Goal: Information Seeking & Learning: Check status

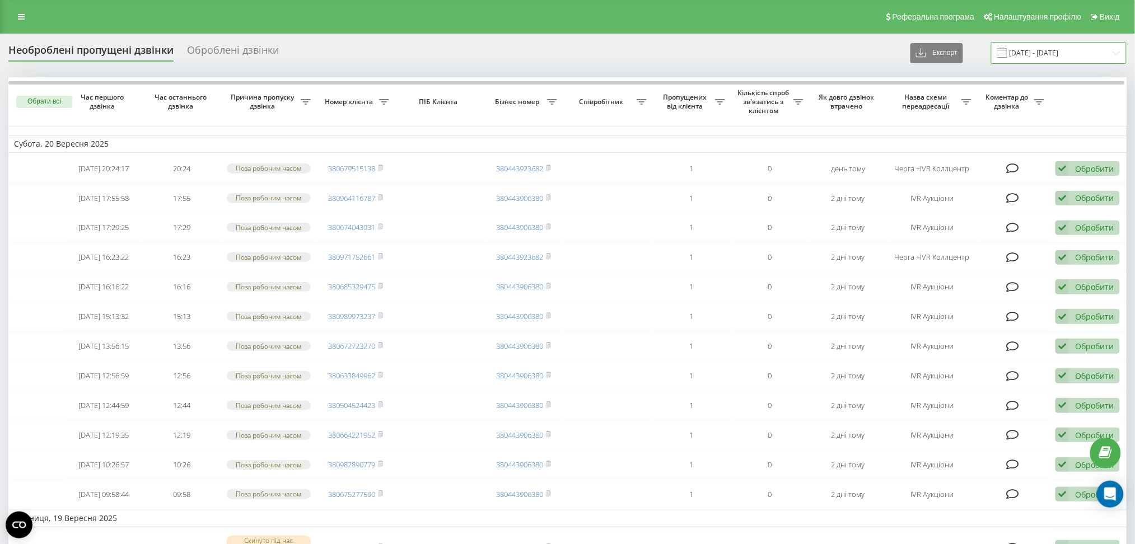
click at [1019, 61] on input "20.08.2025 - 20.09.2025" at bounding box center [1059, 53] width 136 height 22
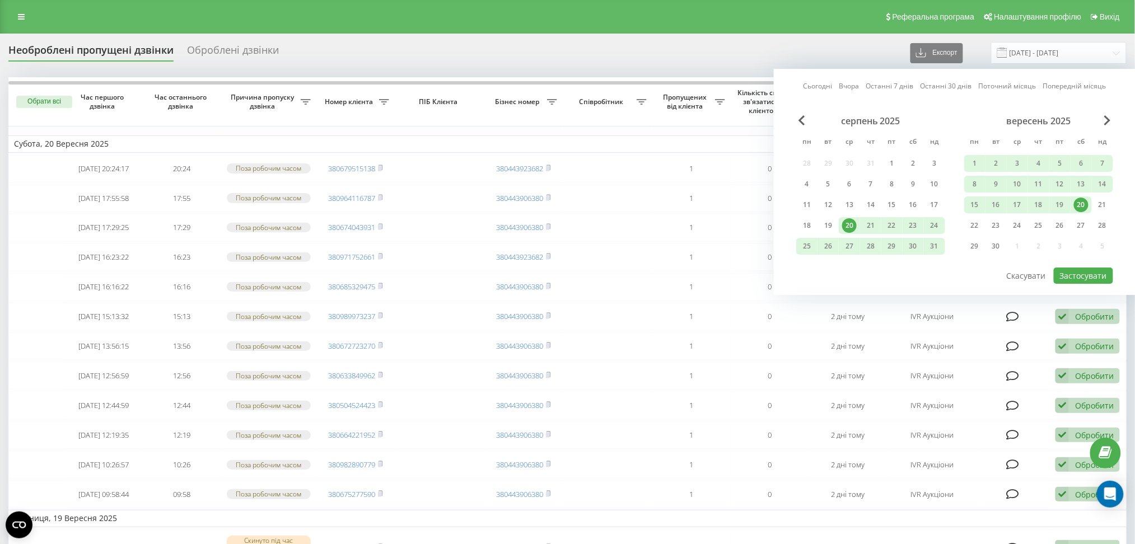
click at [1082, 206] on div "20" at bounding box center [1081, 205] width 15 height 15
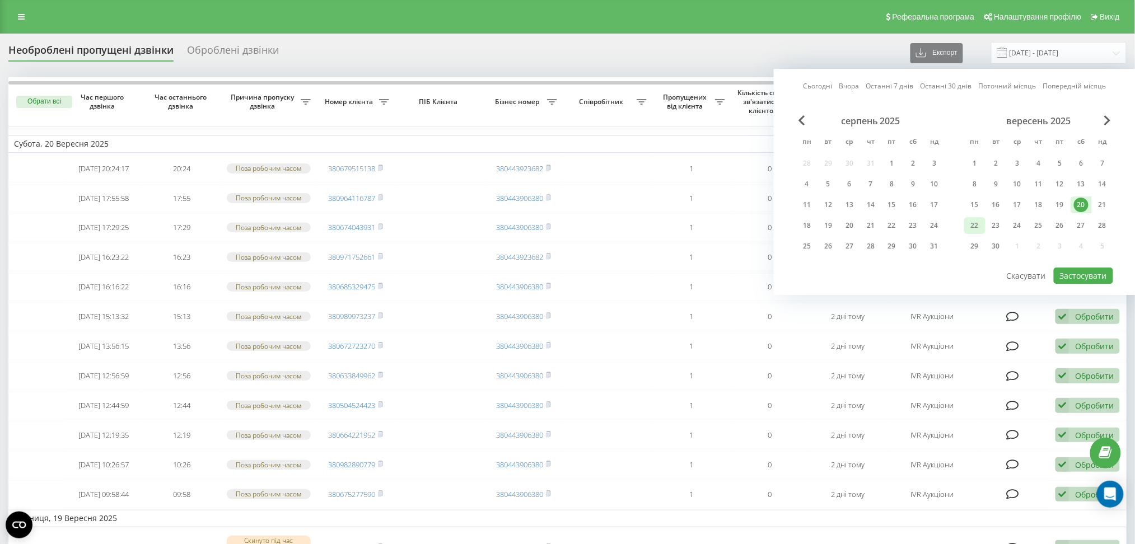
click at [971, 222] on div "22" at bounding box center [975, 225] width 15 height 15
click at [1092, 273] on button "Застосувати" at bounding box center [1083, 276] width 59 height 16
type input "20.09.2025 - 22.09.2025"
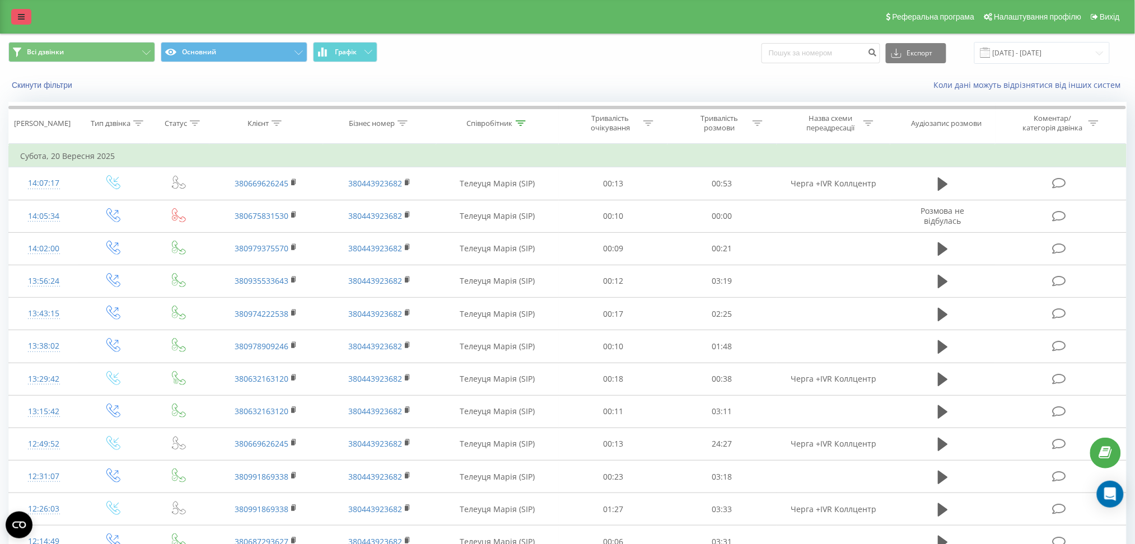
click at [11, 22] on link at bounding box center [21, 17] width 20 height 16
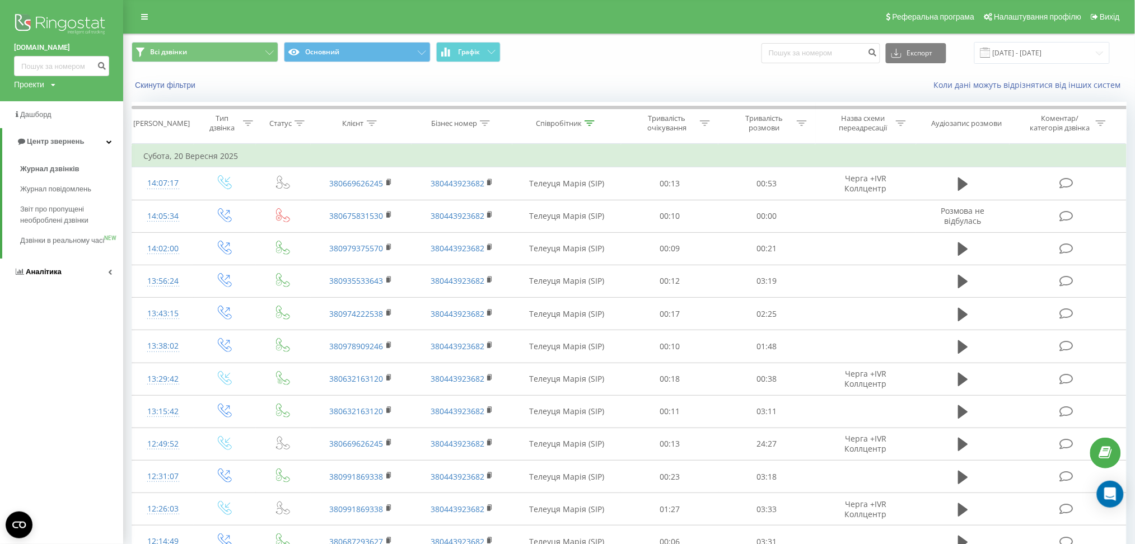
click at [54, 276] on span "Аналiтика" at bounding box center [44, 272] width 36 height 8
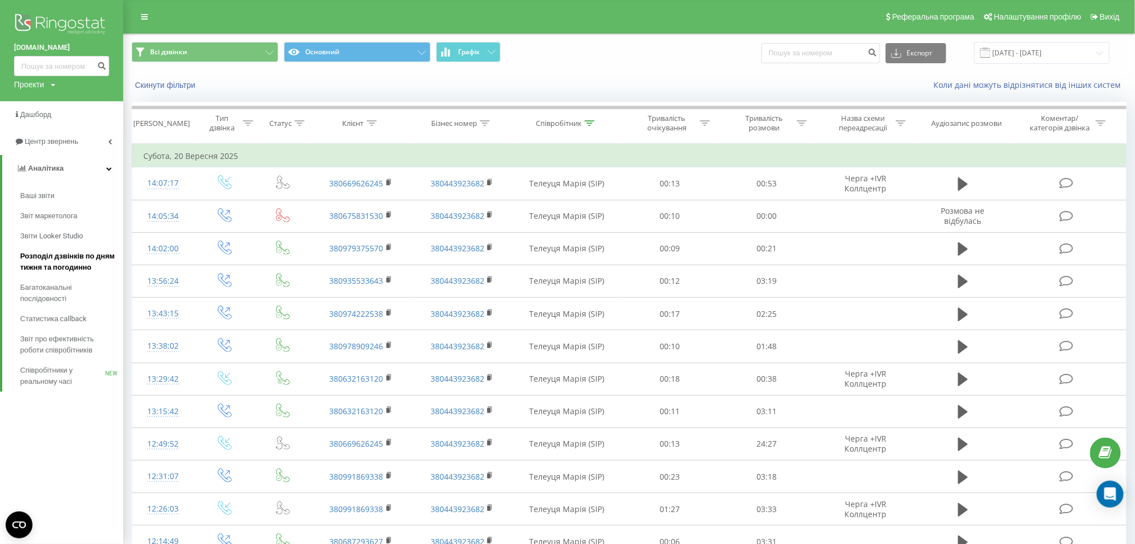
click at [60, 260] on span "Розподіл дзвінків по дням тижня та погодинно" at bounding box center [68, 262] width 97 height 22
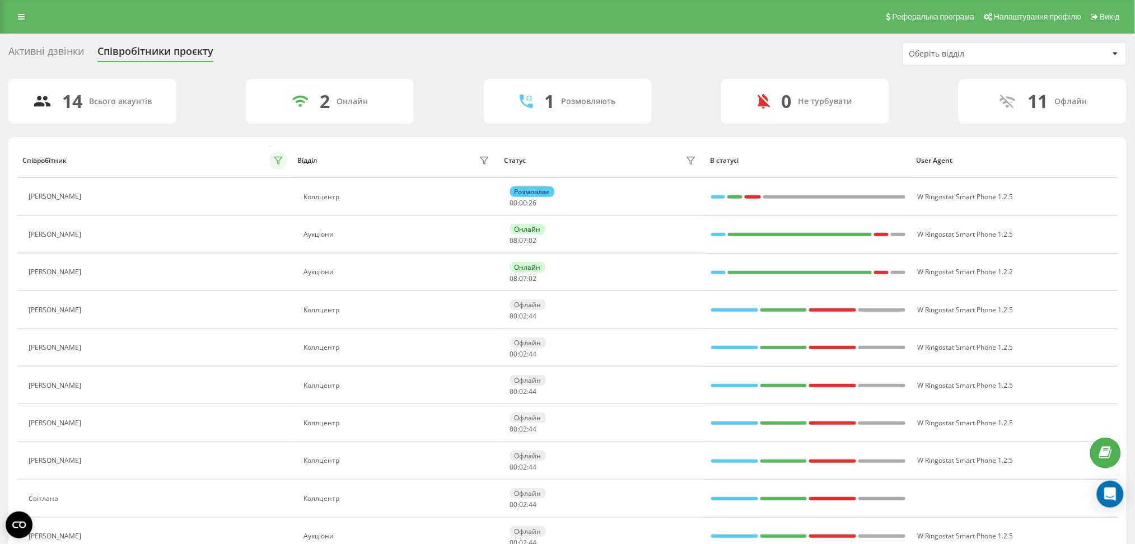
click at [281, 161] on icon at bounding box center [278, 160] width 9 height 9
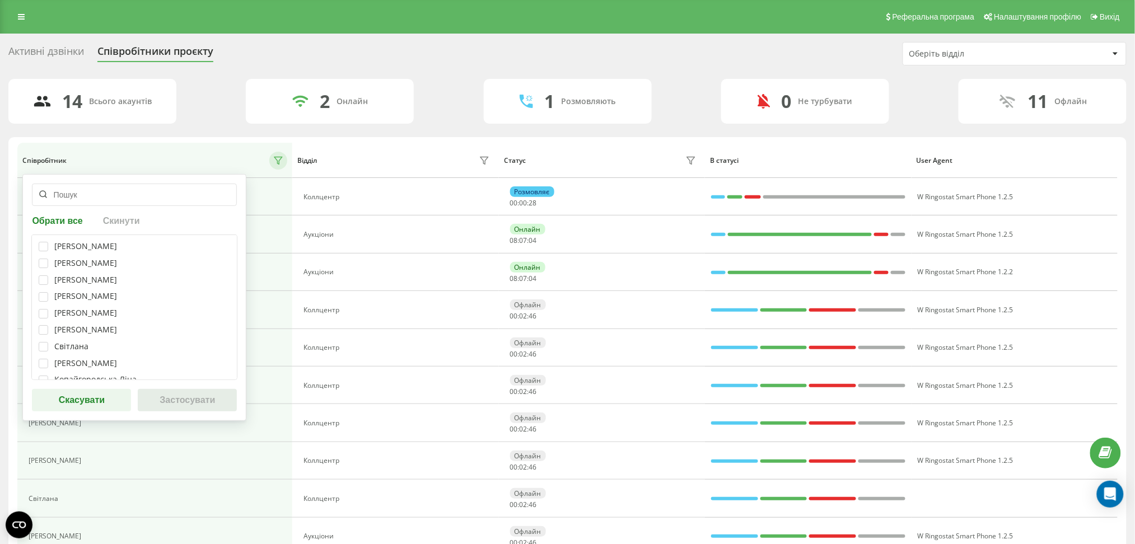
click at [41, 252] on div "Телеуця Марія Кристина Базан Марія Сперкач Ксенія Карамишева Владислава Прохоре…" at bounding box center [134, 308] width 206 height 146
click at [43, 242] on label at bounding box center [44, 242] width 10 height 0
checkbox input "true"
click at [44, 259] on label at bounding box center [44, 259] width 10 height 0
checkbox input "true"
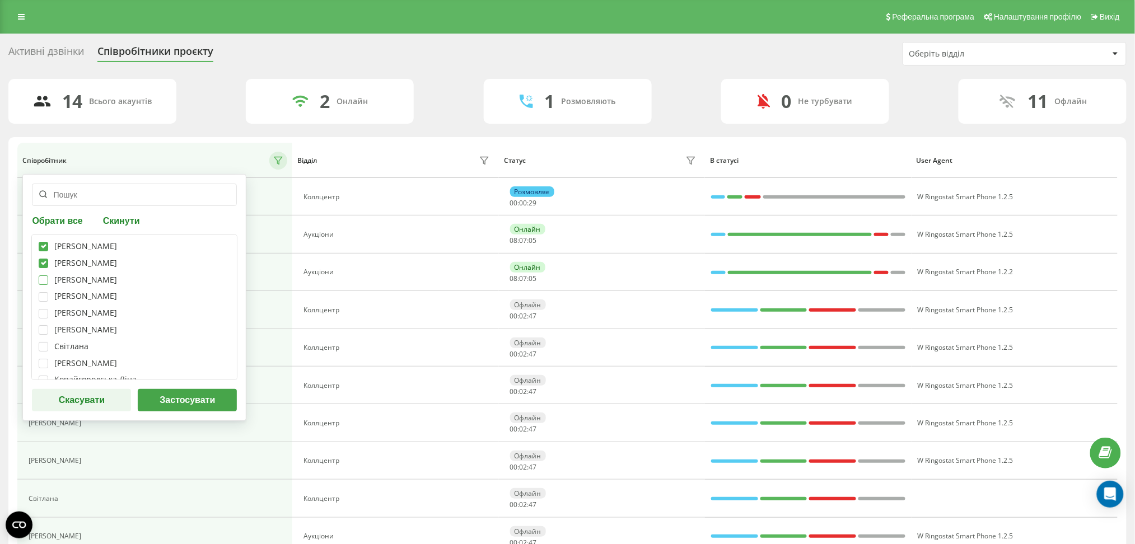
click at [42, 276] on label at bounding box center [44, 276] width 10 height 0
checkbox input "true"
click at [42, 292] on label at bounding box center [44, 292] width 10 height 0
checkbox input "true"
click at [39, 309] on label at bounding box center [44, 309] width 10 height 0
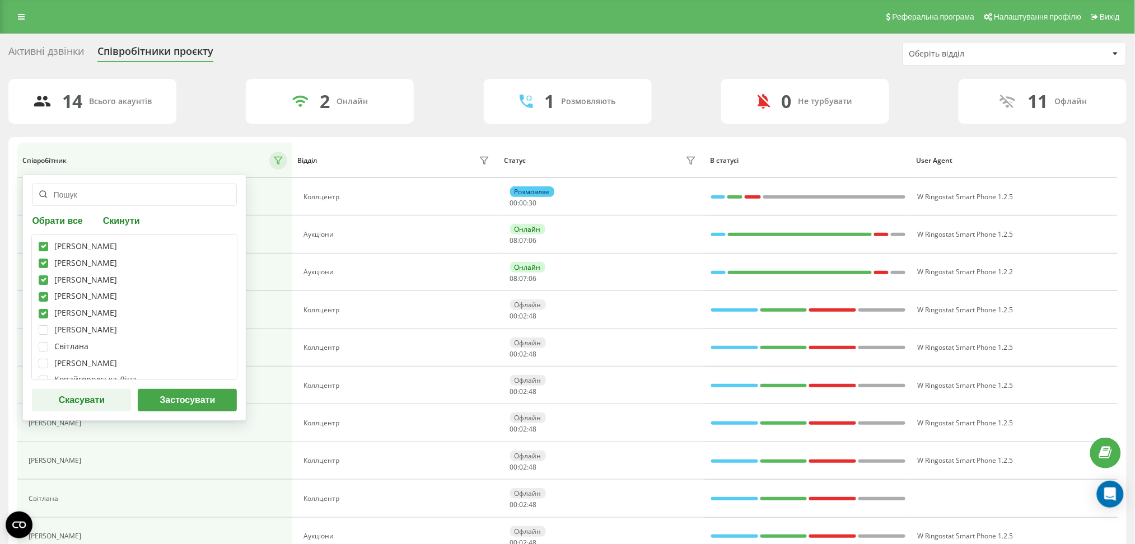
checkbox input "true"
click at [171, 395] on button "Застосувати" at bounding box center [187, 400] width 99 height 22
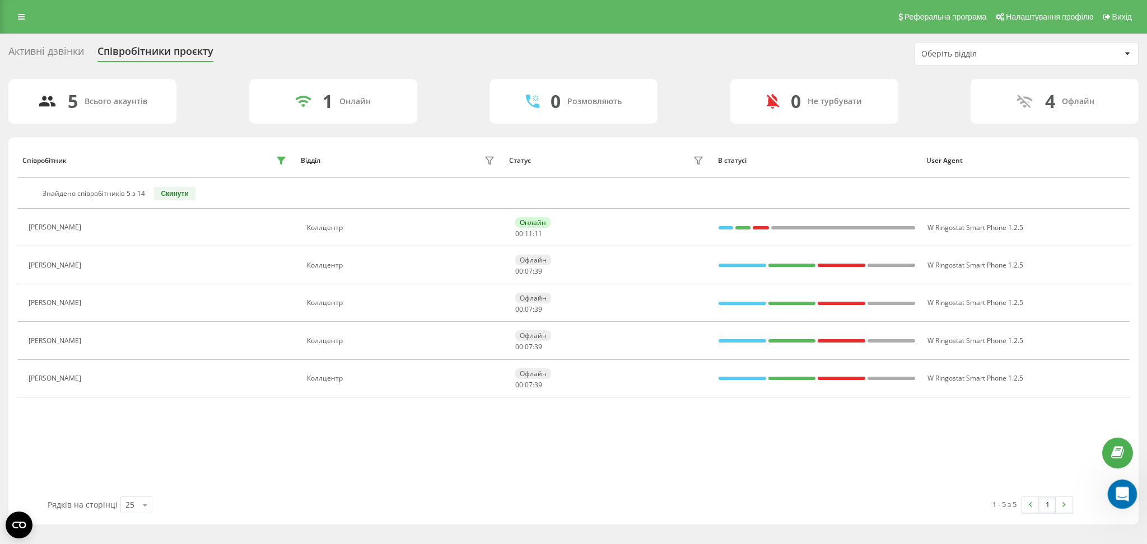
click at [1115, 490] on icon "Відкрити програму для спілкування Intercom" at bounding box center [1121, 493] width 18 height 18
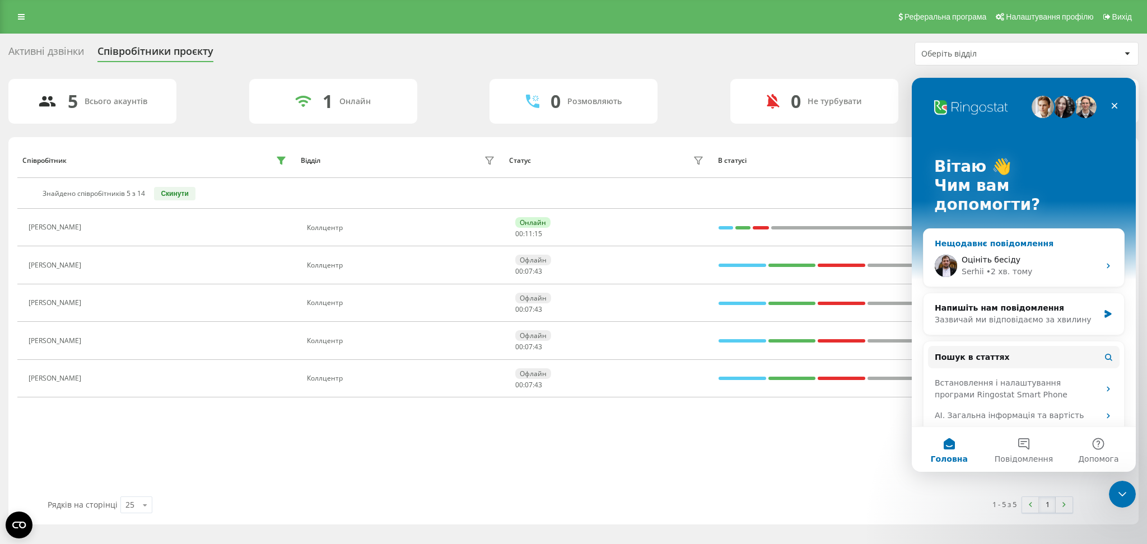
click at [1091, 266] on div "Serhii • 2 хв. тому" at bounding box center [1031, 272] width 138 height 12
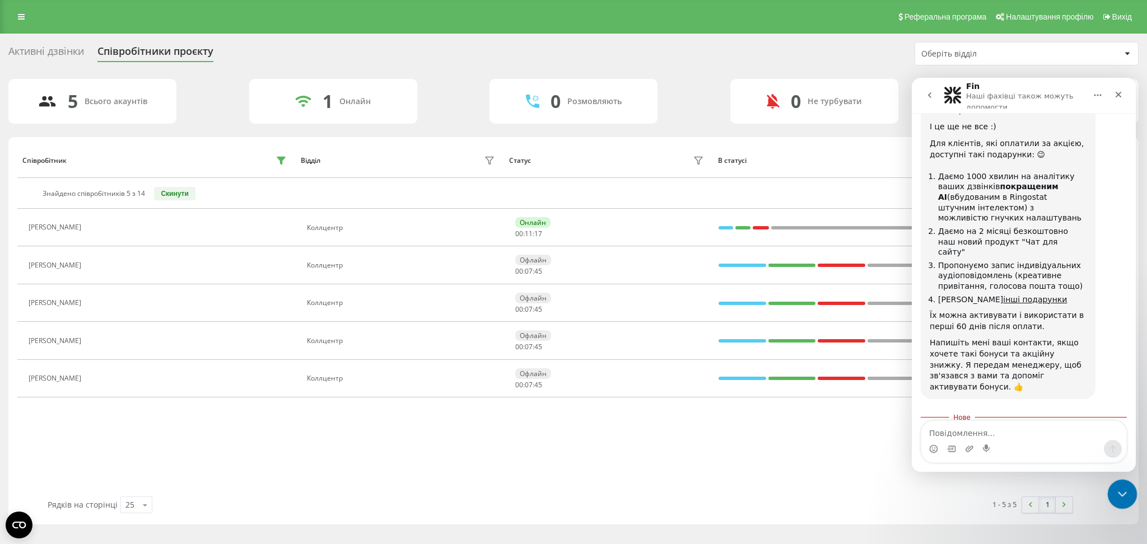
scroll to position [1204, 0]
click at [1115, 485] on div "Закрити програму для спілкування Intercom" at bounding box center [1120, 492] width 27 height 27
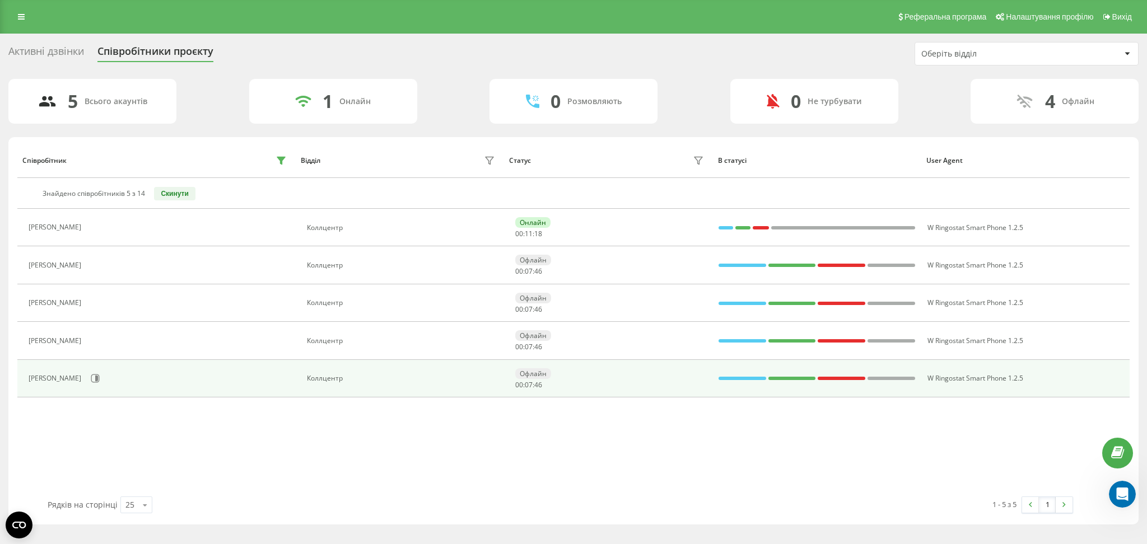
scroll to position [1185, 0]
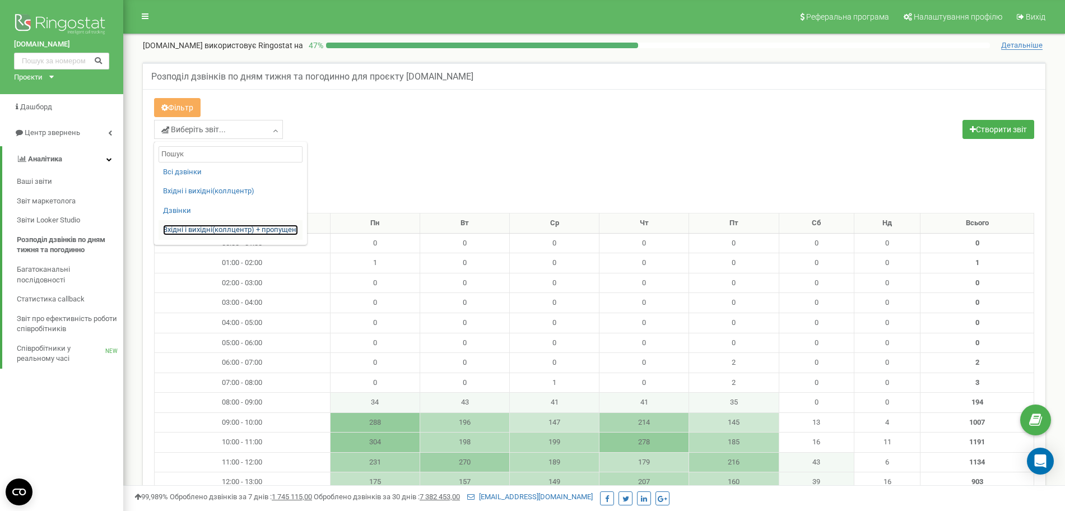
click at [215, 225] on link "Вхідні і вихідні(коллцентр) + пропущені" at bounding box center [230, 230] width 135 height 11
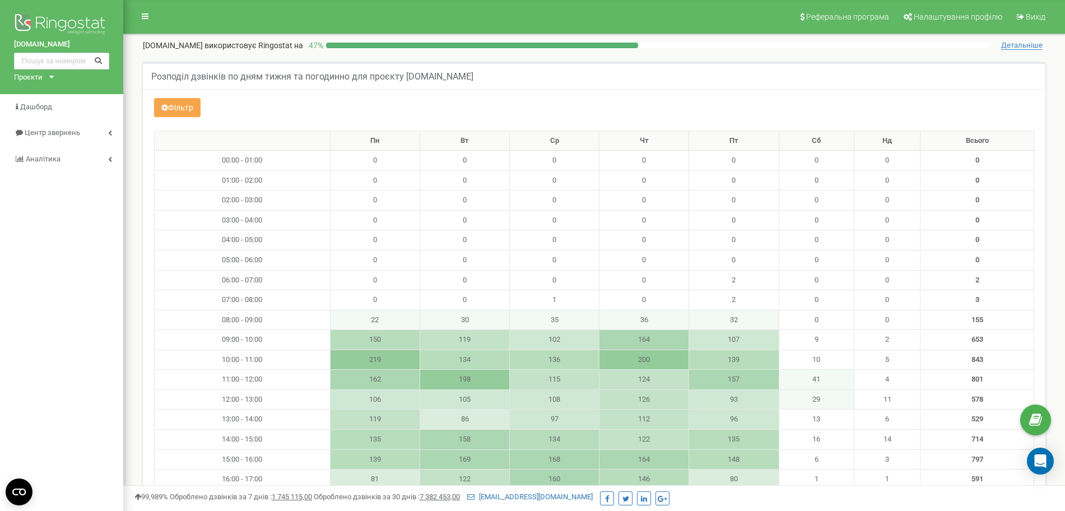
click at [176, 105] on button "Фільтр" at bounding box center [177, 107] width 46 height 19
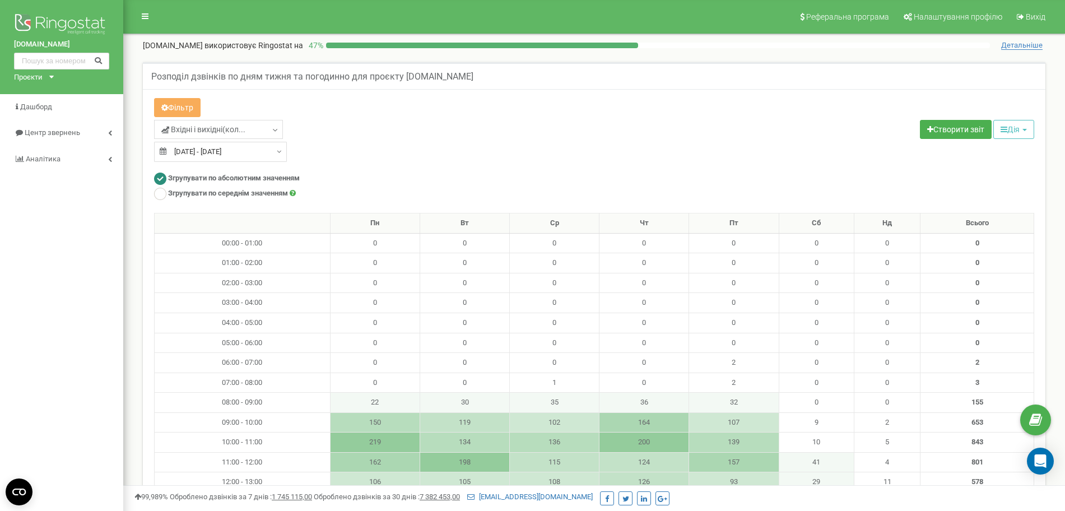
type input "23.08.2025"
type input "[DATE]"
click at [267, 147] on input "23.08.2025 - 22.09.2025" at bounding box center [220, 152] width 133 height 20
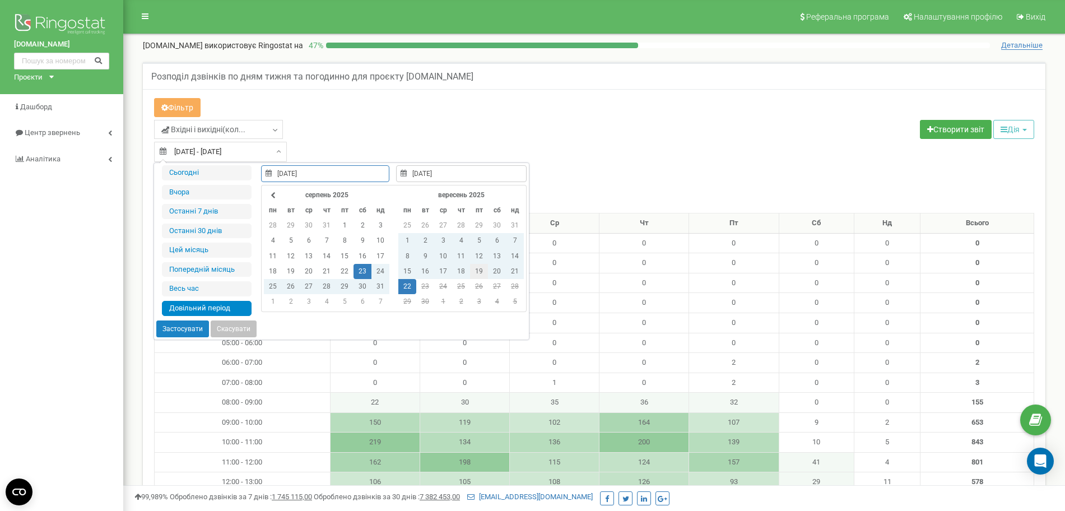
type input "19.09.2025"
click at [482, 268] on td "19" at bounding box center [479, 271] width 18 height 15
type input "19.09.2025"
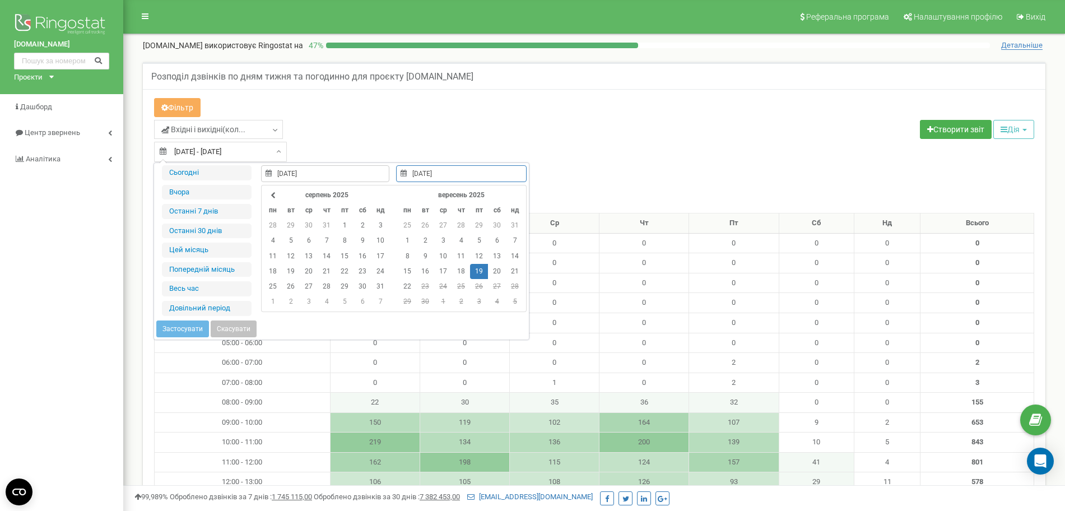
click at [482, 268] on td "19" at bounding box center [479, 271] width 18 height 15
type input "[DATE]"
click at [501, 270] on td "20" at bounding box center [497, 271] width 18 height 15
type input "20.09.2025"
click at [501, 270] on td "20" at bounding box center [497, 271] width 18 height 15
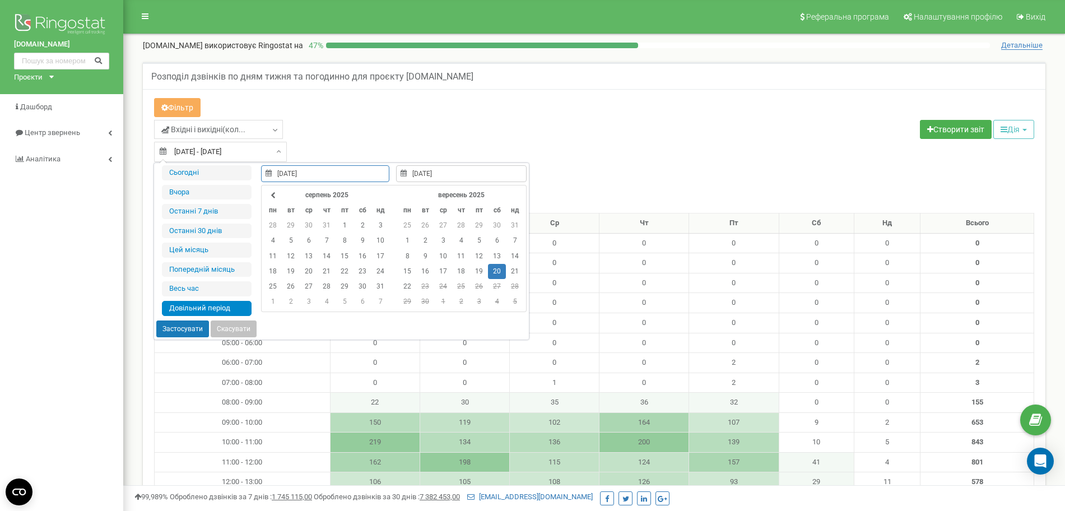
type input "20.09.2025"
click at [181, 328] on button "Застосувати" at bounding box center [182, 328] width 53 height 17
type input "20.09.2025 - 20.09.2025"
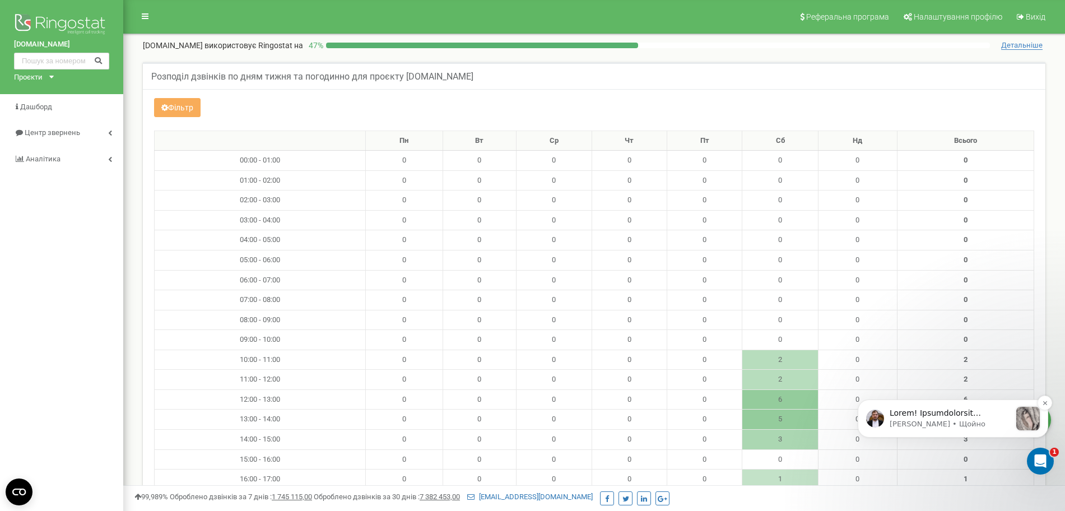
click at [955, 422] on p "Serhii • Щойно" at bounding box center [950, 424] width 121 height 10
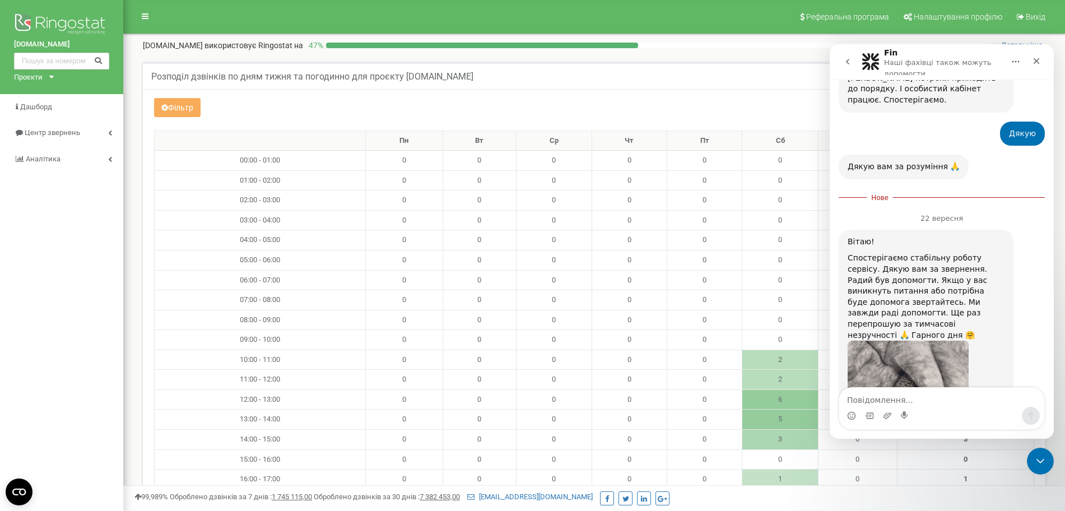
scroll to position [699, 0]
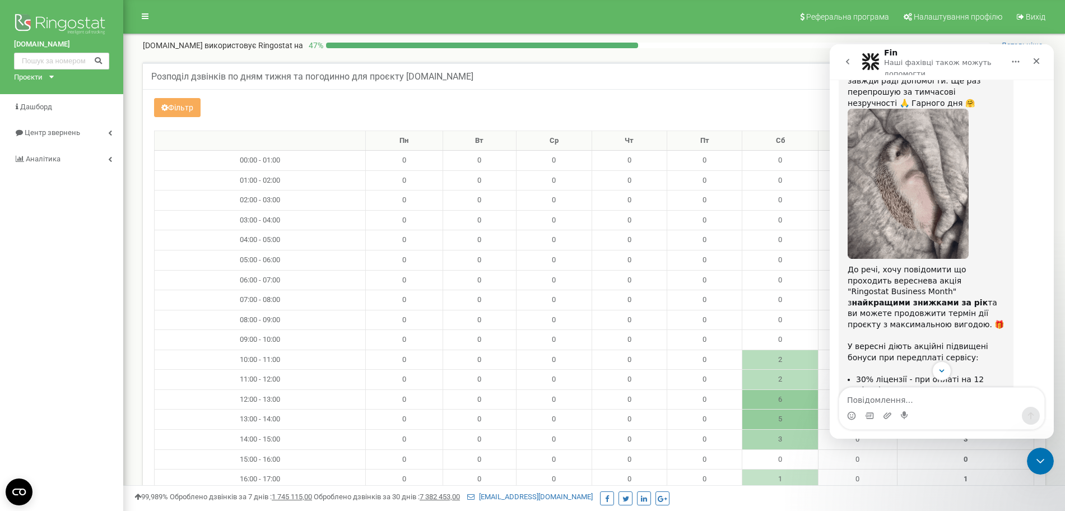
scroll to position [909, 0]
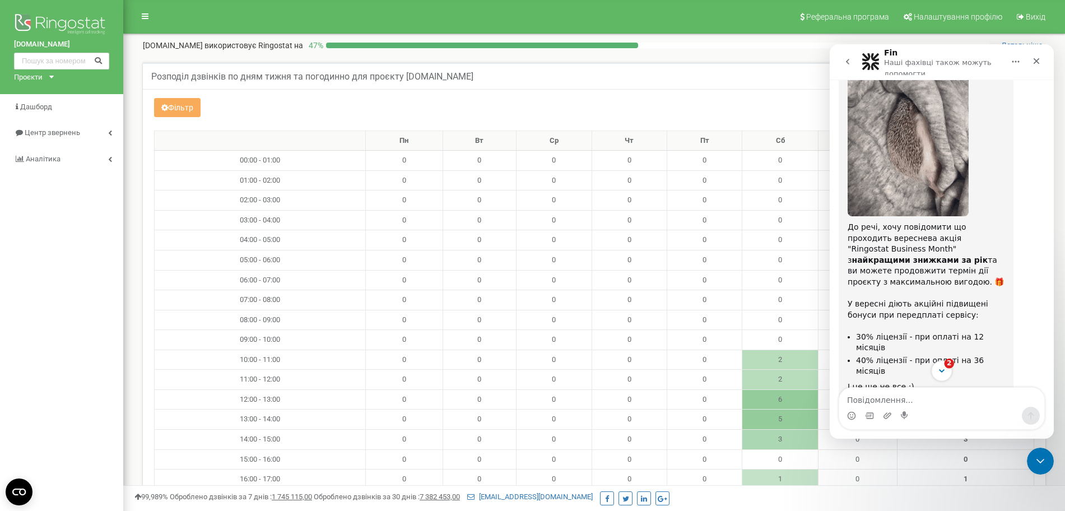
click at [949, 367] on span "2" at bounding box center [949, 364] width 10 height 10
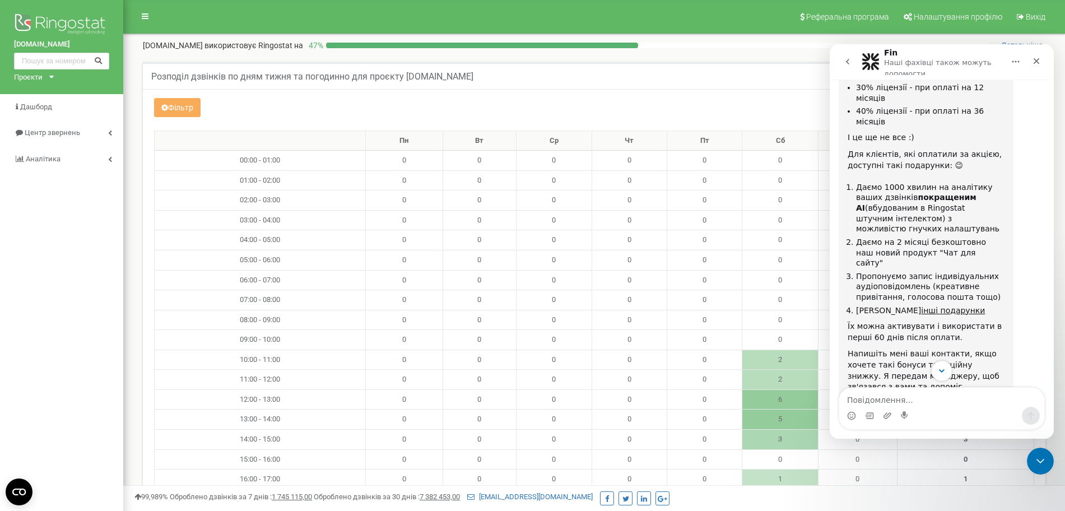
scroll to position [1174, 0]
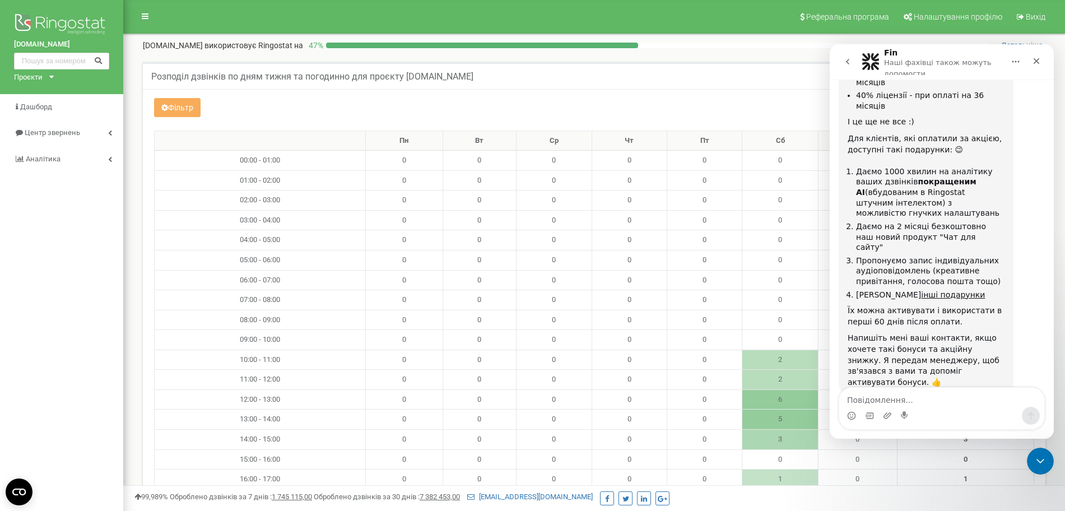
click at [971, 500] on span "Чудово" at bounding box center [970, 510] width 20 height 20
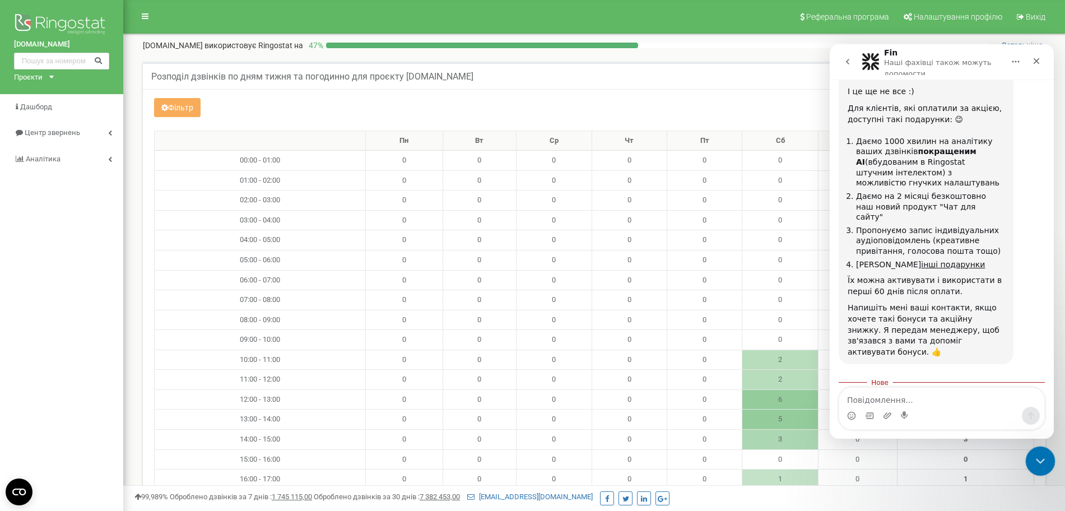
click at [1046, 463] on div "Закрити програму для спілкування Intercom" at bounding box center [1038, 459] width 27 height 27
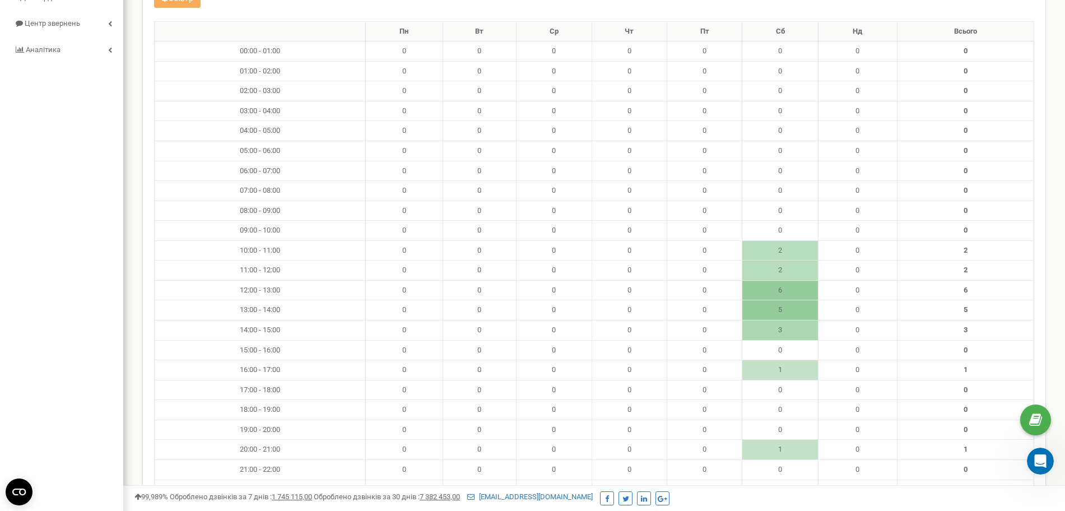
scroll to position [0, 0]
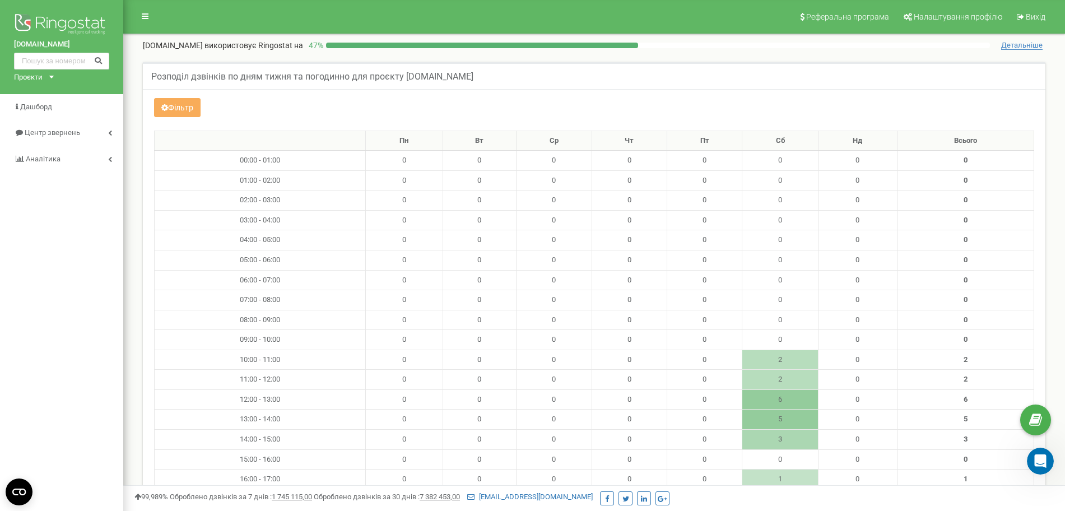
click at [200, 97] on div "Фільтр Вхідні і вихідні(кол... Всі дзвінки Вхідні і вихідні(коллцентр) Дзвінки" at bounding box center [594, 374] width 902 height 571
click at [194, 101] on button "Фільтр" at bounding box center [177, 107] width 46 height 19
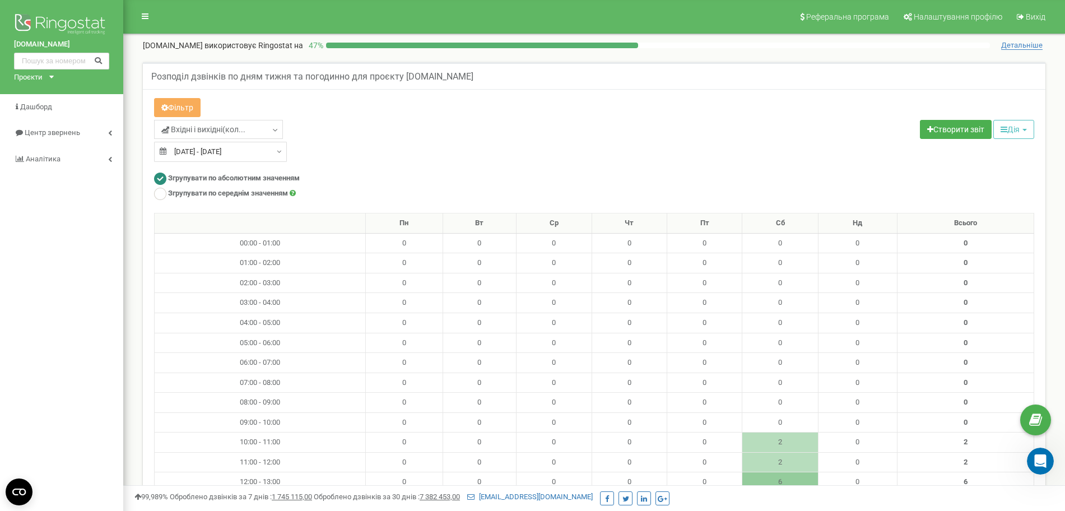
type input "20.09.2025"
click at [249, 150] on input "20.09.2025 - 20.09.2025" at bounding box center [220, 152] width 133 height 20
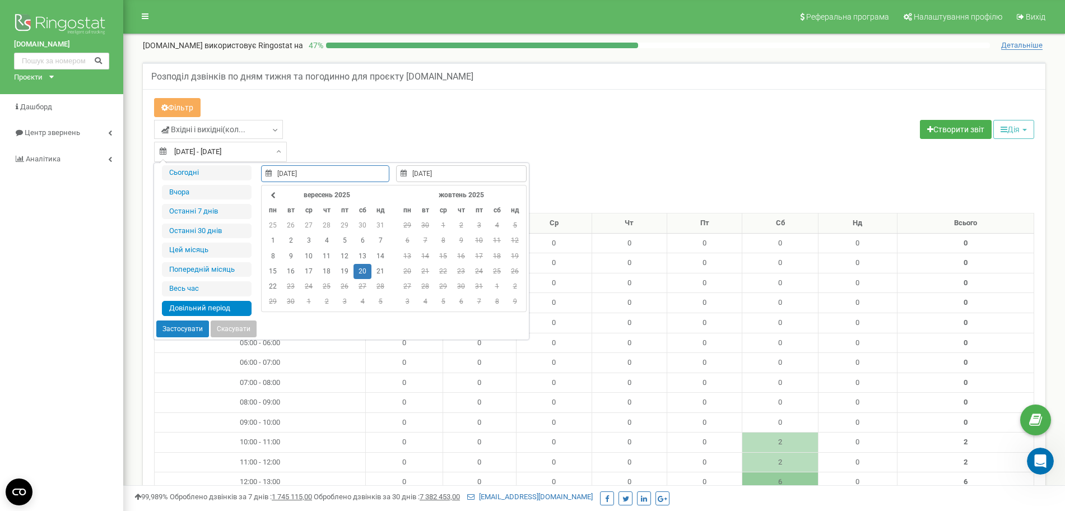
click at [379, 281] on td "28" at bounding box center [380, 286] width 18 height 15
type input "21.09.2025"
click at [379, 272] on td "21" at bounding box center [380, 271] width 18 height 15
type input "21.09.2025"
click at [379, 272] on td "21" at bounding box center [380, 271] width 18 height 15
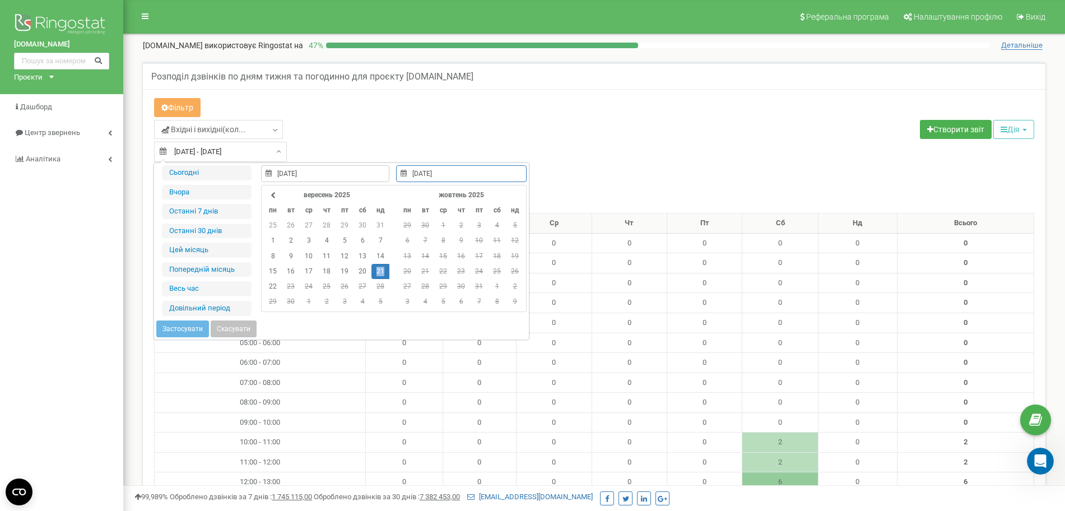
type input "21.09.2025"
click at [192, 331] on button "Застосувати" at bounding box center [182, 328] width 53 height 17
type input "21.09.2025 - 21.09.2025"
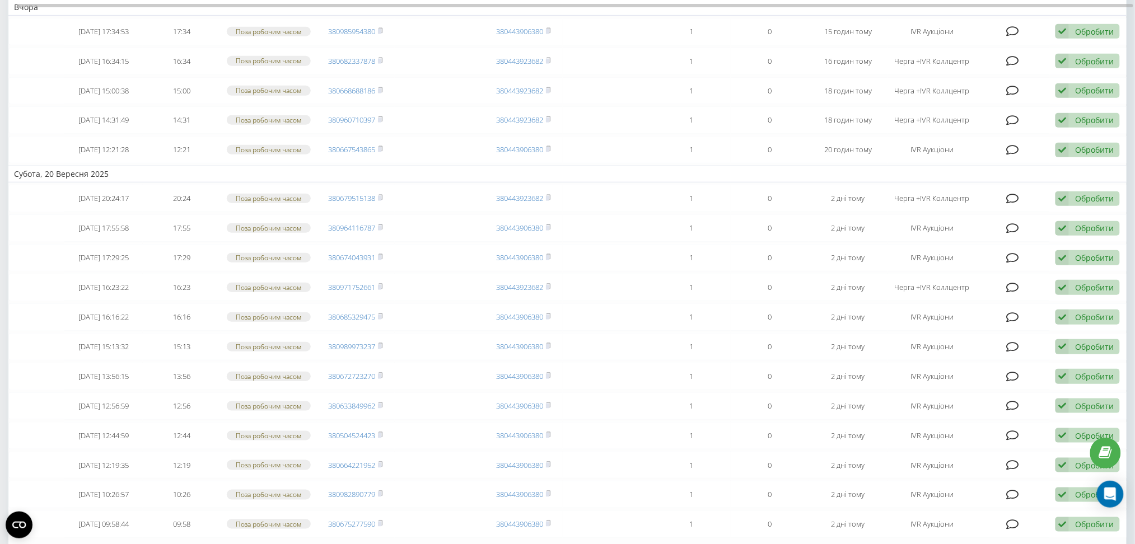
scroll to position [190, 0]
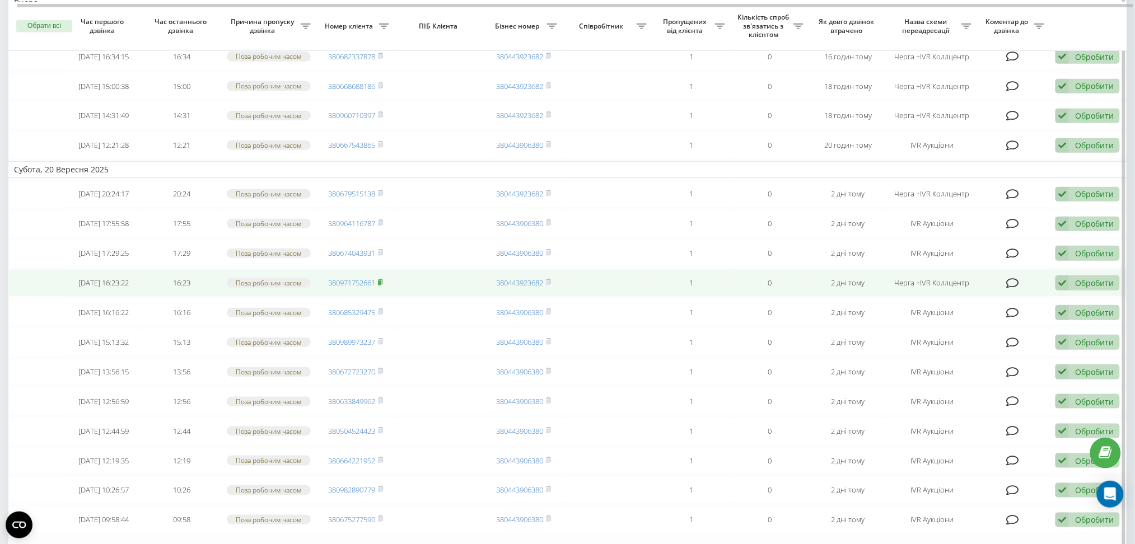
click at [380, 286] on rect at bounding box center [379, 283] width 3 height 5
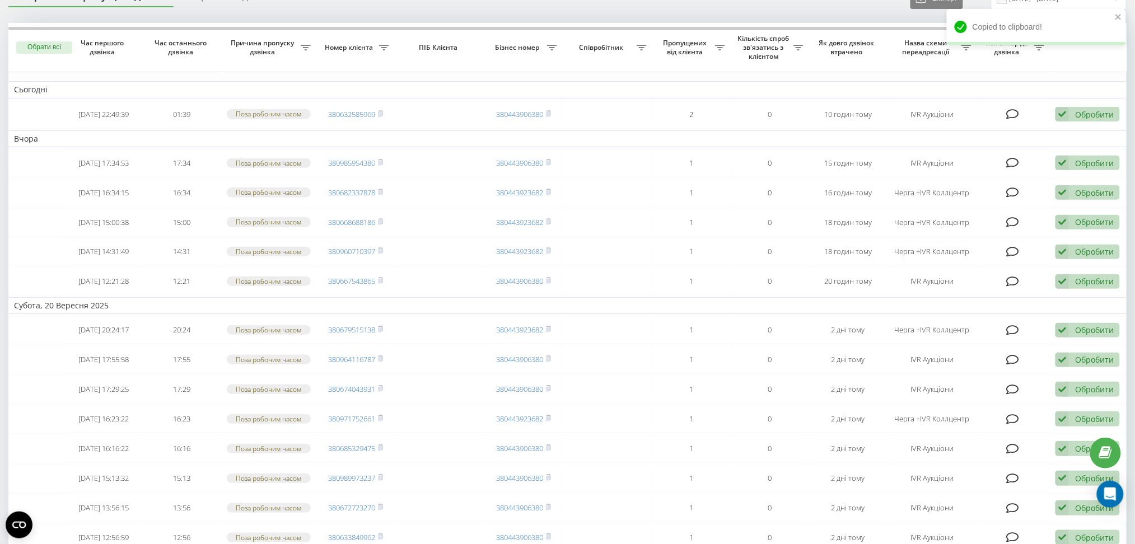
scroll to position [0, 0]
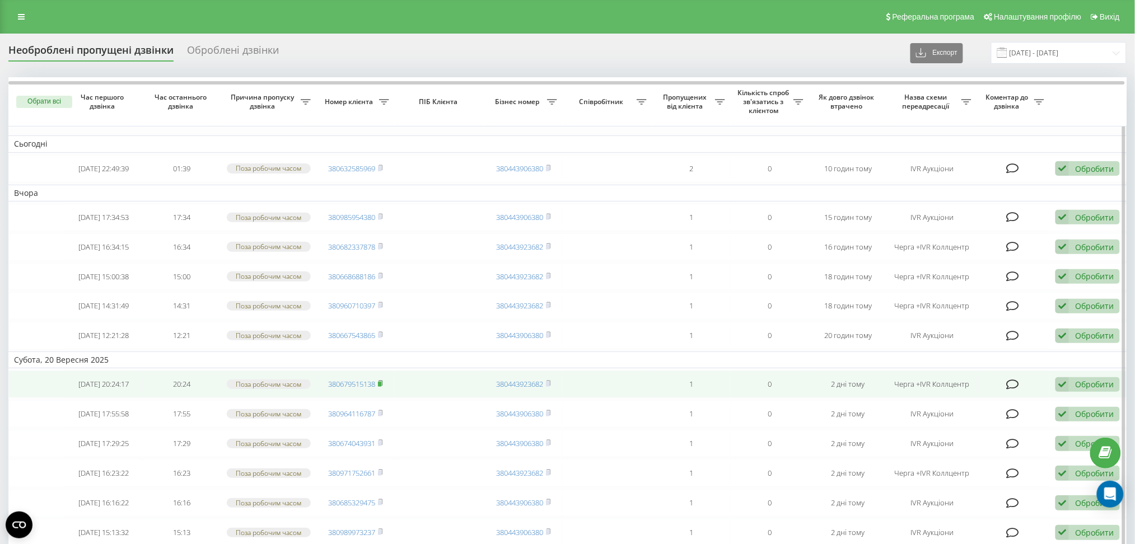
click at [381, 387] on rect at bounding box center [379, 384] width 3 height 5
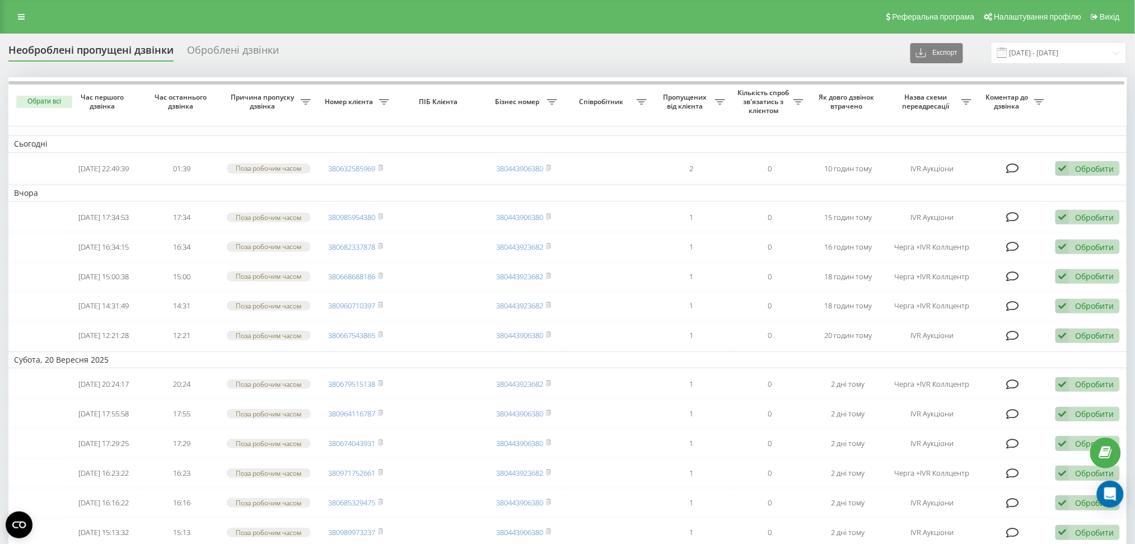
click at [486, 44] on div "Необроблені пропущені дзвінки Оброблені дзвінки Експорт .csv .xlsx 20.09.2025 -…" at bounding box center [567, 53] width 1119 height 22
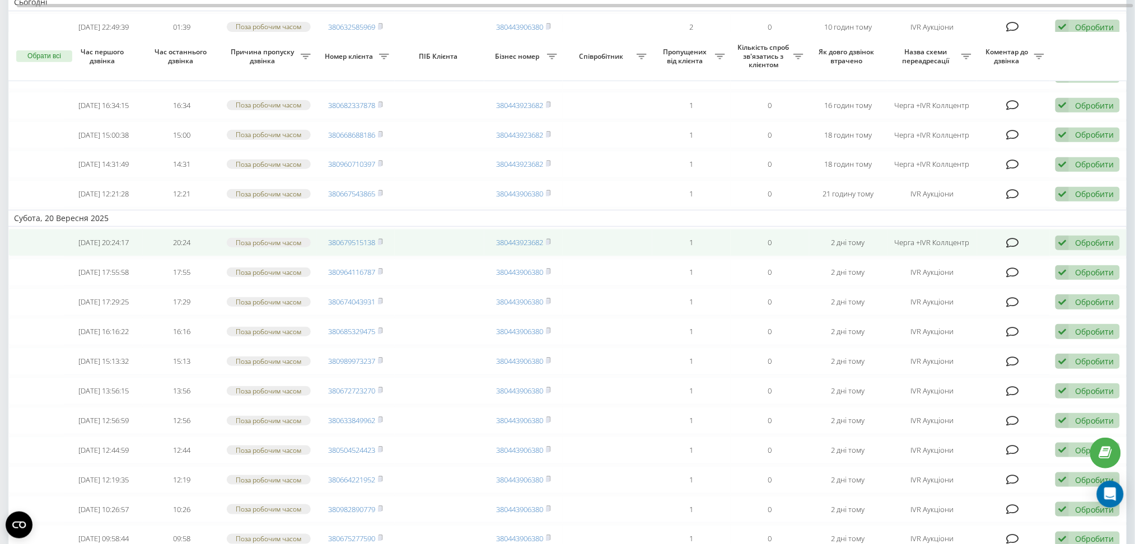
scroll to position [172, 0]
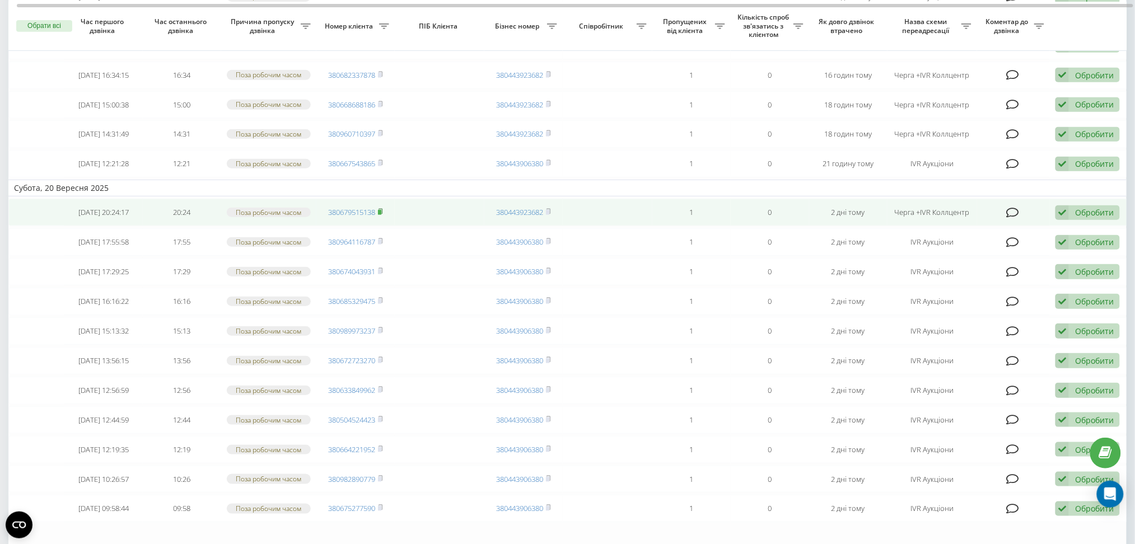
click at [382, 215] on icon at bounding box center [380, 211] width 5 height 7
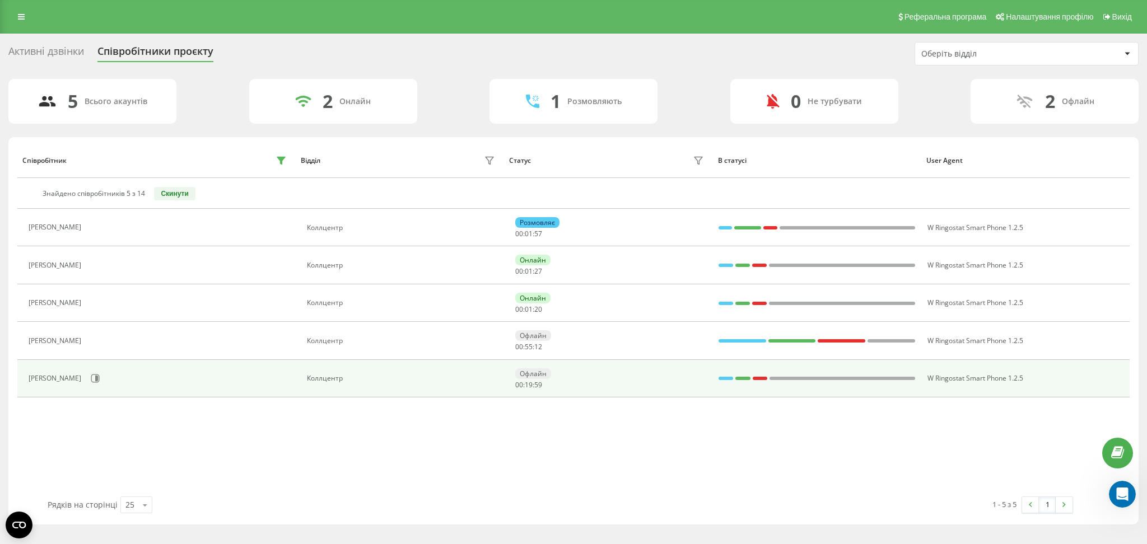
scroll to position [1, 0]
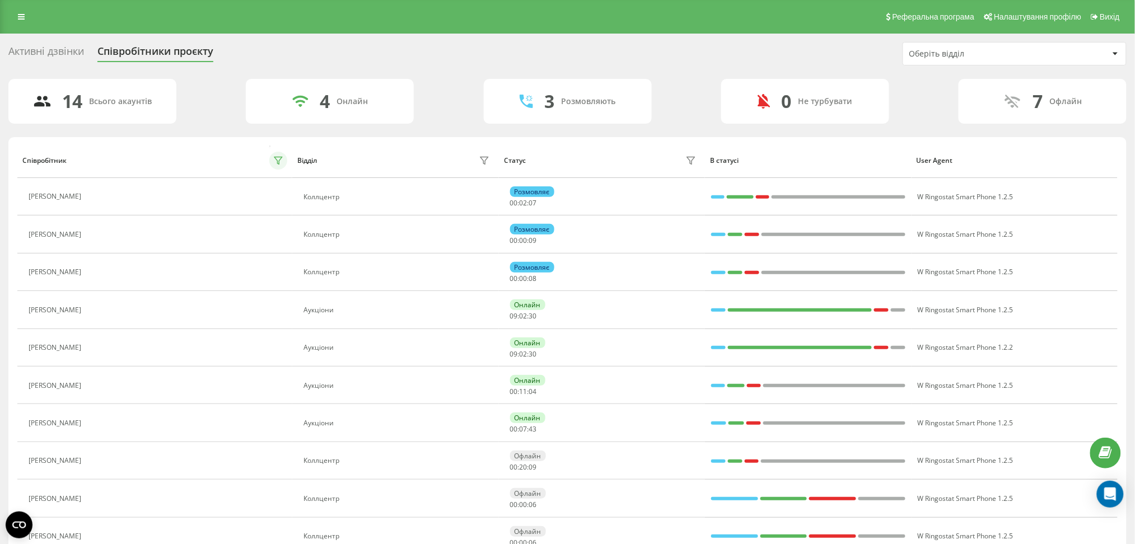
click at [275, 160] on icon at bounding box center [278, 160] width 9 height 9
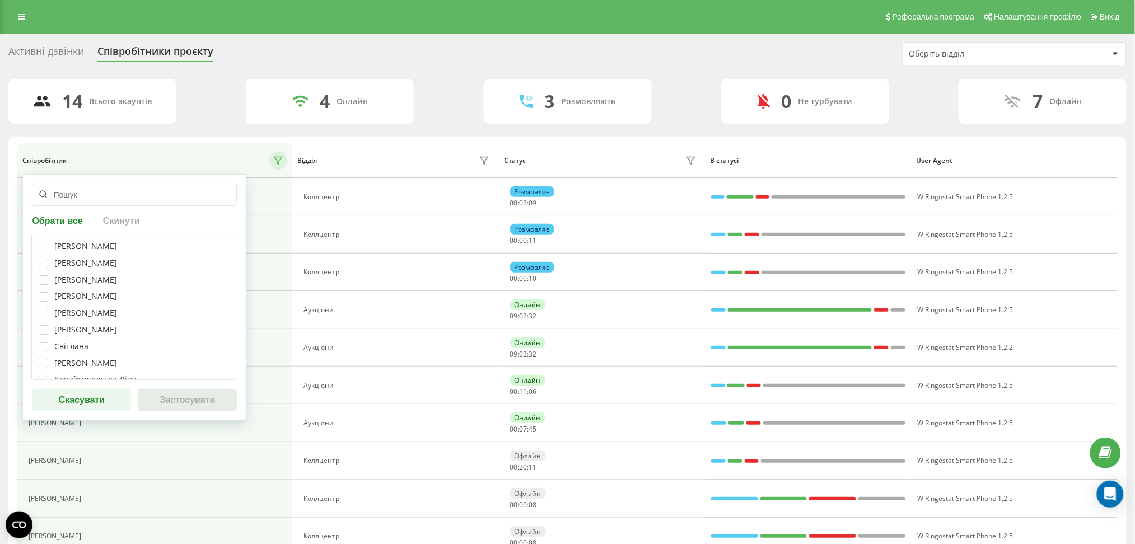
click at [43, 241] on div "Телеуця Марія Кристина Базан Марія Сперкач Ксенія Карамишева Владислава Прохоре…" at bounding box center [134, 308] width 206 height 146
click at [43, 259] on label at bounding box center [44, 259] width 10 height 0
checkbox input "true"
drag, startPoint x: 41, startPoint y: 244, endPoint x: 41, endPoint y: 256, distance: 11.8
click at [41, 242] on label at bounding box center [44, 242] width 10 height 0
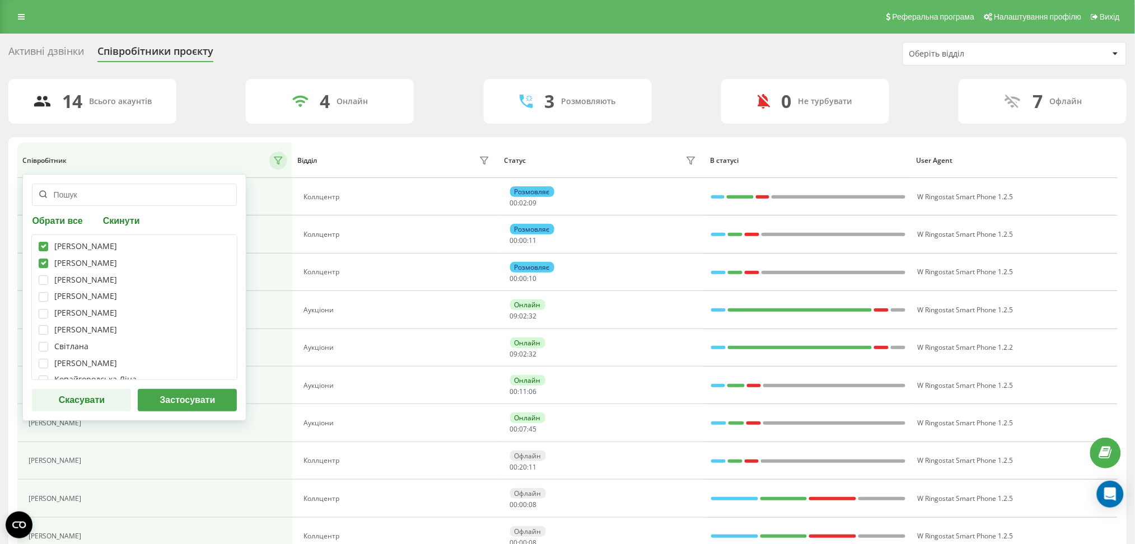
checkbox input "true"
click at [45, 276] on label at bounding box center [44, 276] width 10 height 0
checkbox input "true"
click at [45, 292] on label at bounding box center [44, 292] width 10 height 0
checkbox input "true"
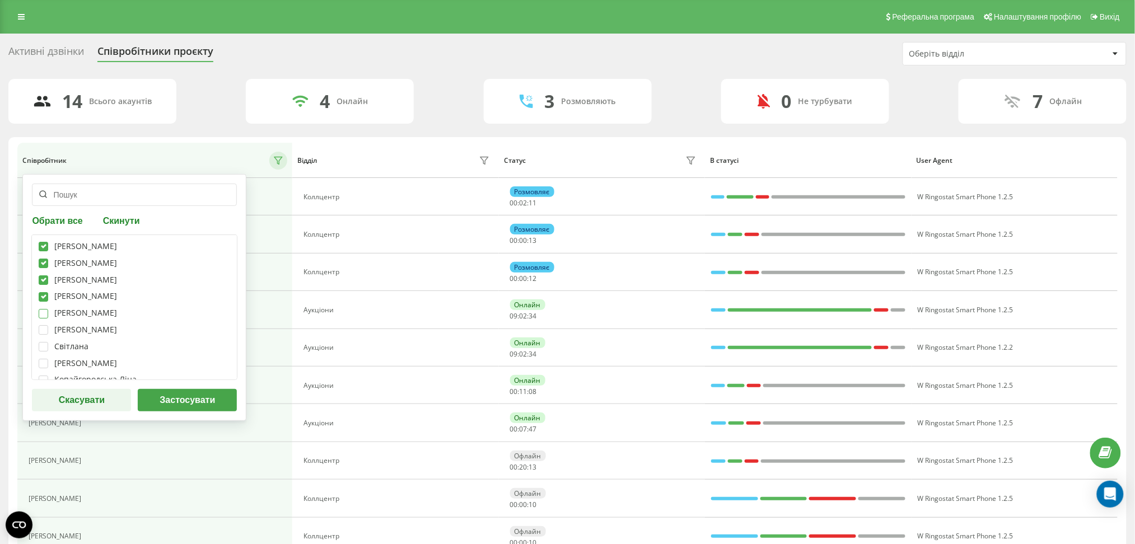
click at [45, 309] on label at bounding box center [44, 309] width 10 height 0
checkbox input "true"
click at [193, 408] on button "Застосувати" at bounding box center [187, 400] width 99 height 22
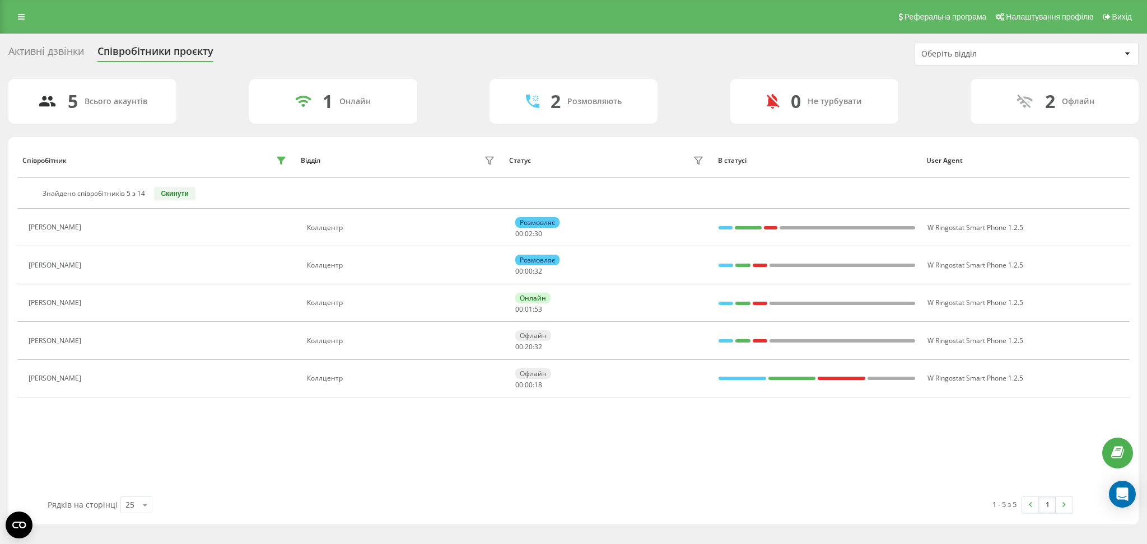
click at [673, 52] on div "Активні дзвінки Співробітники проєкту Оберіть відділ" at bounding box center [573, 54] width 1130 height 24
click at [434, 486] on div "Співробітник Відділ Статус В статусі User Agent Знайдено співробітників 5 з 14 …" at bounding box center [573, 320] width 1112 height 354
click at [329, 463] on div "Співробітник Відділ Статус В статусі User Agent Знайдено співробітників 5 з 14 …" at bounding box center [573, 320] width 1112 height 354
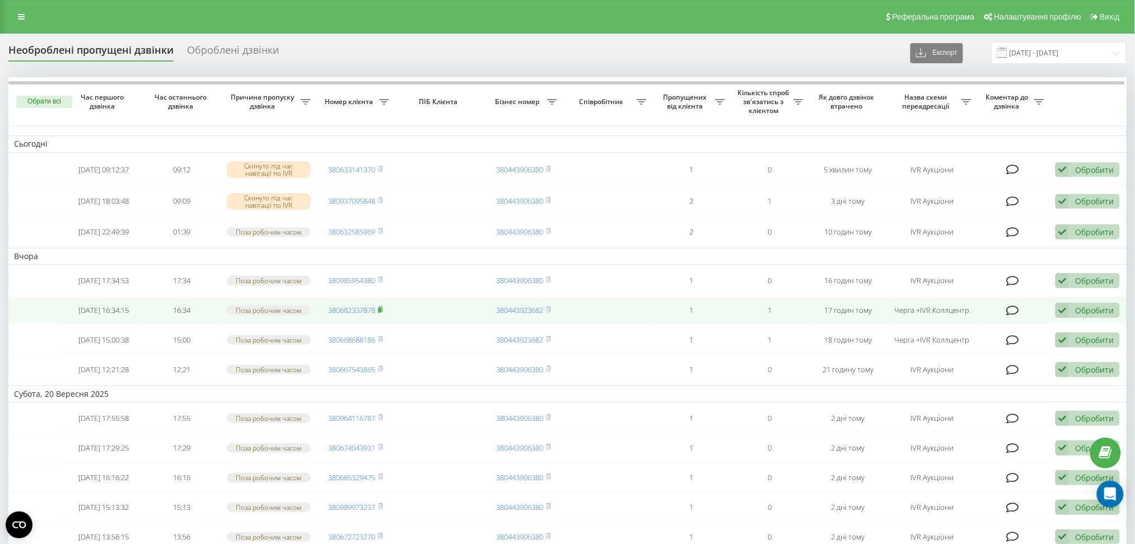
click at [381, 313] on rect at bounding box center [379, 310] width 3 height 5
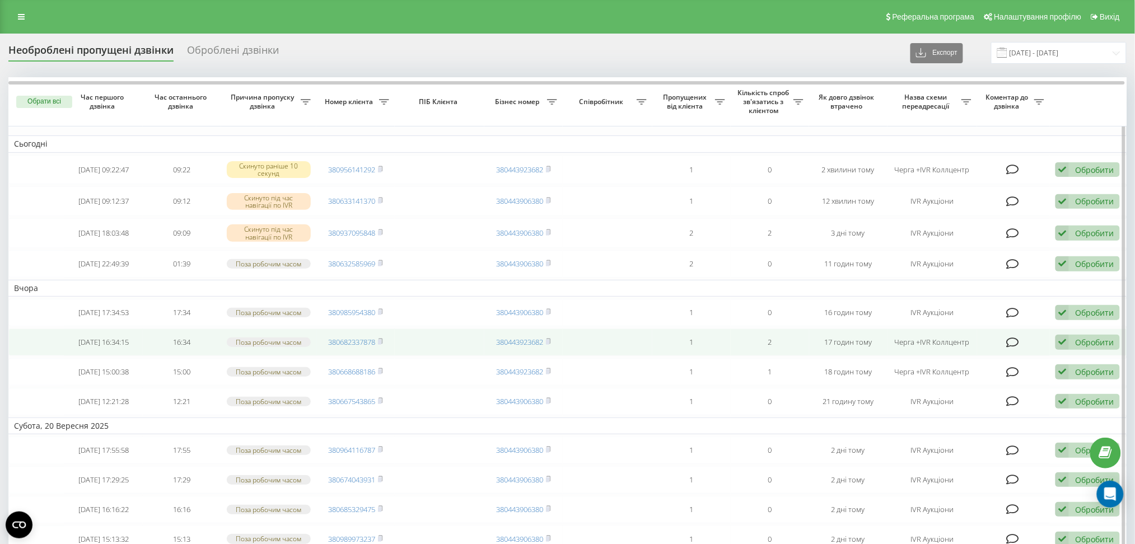
click at [1074, 350] on div "Обробити Не вдалося зв'язатися Зв'язався з клієнтом за допомогою іншого каналу …" at bounding box center [1088, 342] width 64 height 15
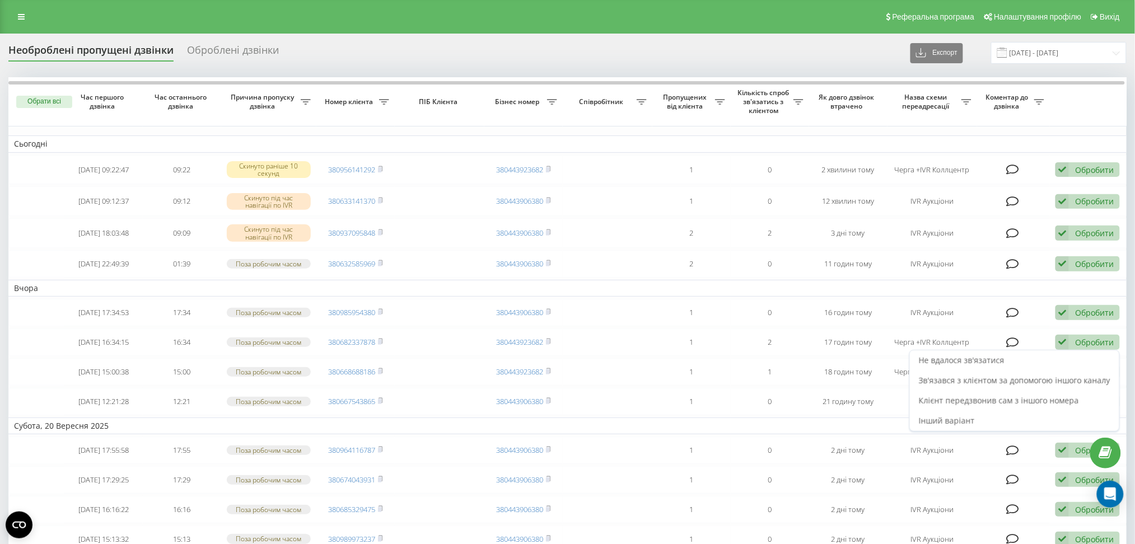
click at [961, 366] on span "Не вдалося зв'язатися" at bounding box center [962, 360] width 86 height 11
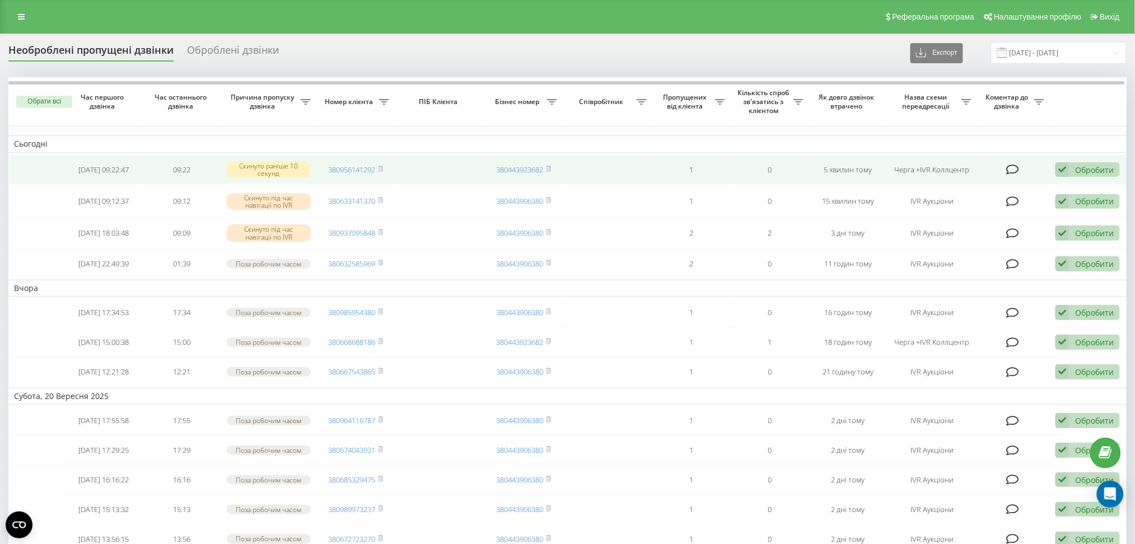
click at [386, 166] on td "380956141292" at bounding box center [355, 170] width 78 height 30
click at [384, 167] on td "380956141292" at bounding box center [355, 170] width 78 height 30
click at [383, 167] on icon at bounding box center [380, 169] width 5 height 7
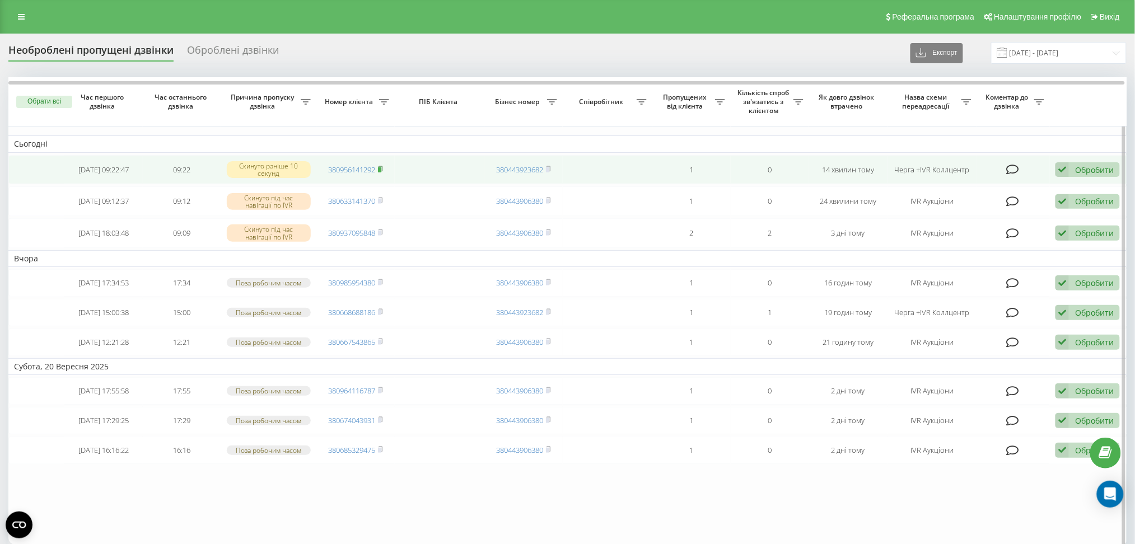
click at [381, 169] on rect at bounding box center [379, 169] width 3 height 5
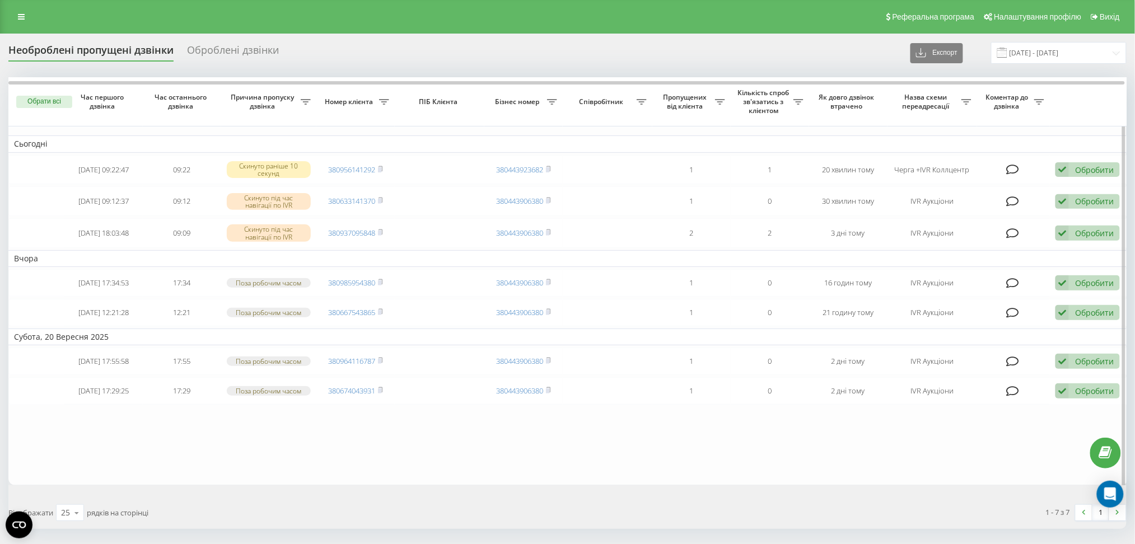
click at [339, 484] on table "Сьогодні [DATE] 09:22:47 09:22 Скинуто раніше 10 секунд 380956141292 3804439236…" at bounding box center [568, 281] width 1120 height 408
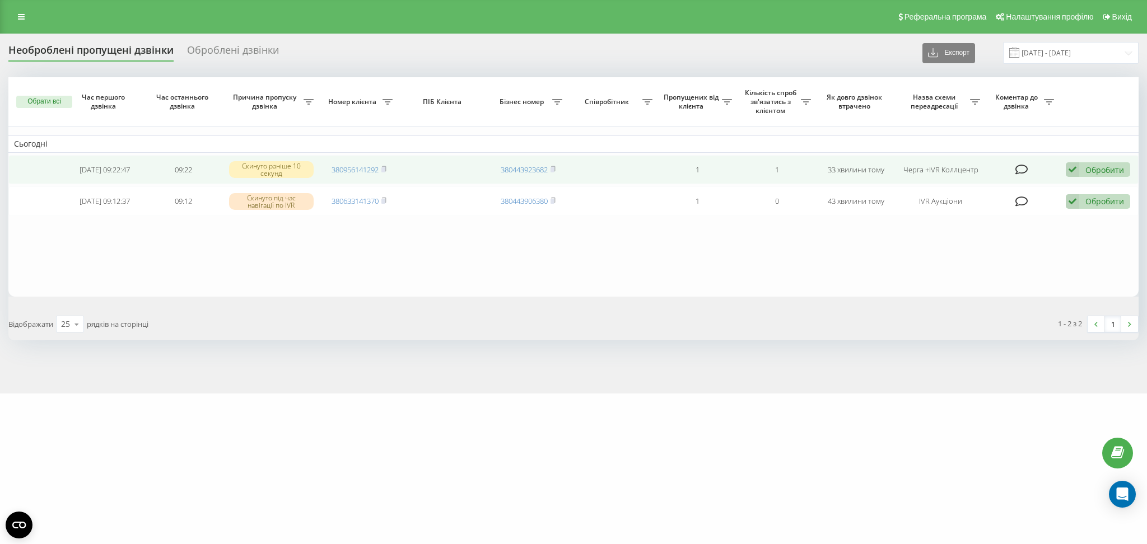
click at [380, 166] on span "380956141292" at bounding box center [359, 170] width 55 height 10
click at [381, 166] on span "380956141292" at bounding box center [359, 170] width 55 height 10
click at [386, 166] on icon at bounding box center [384, 168] width 4 height 5
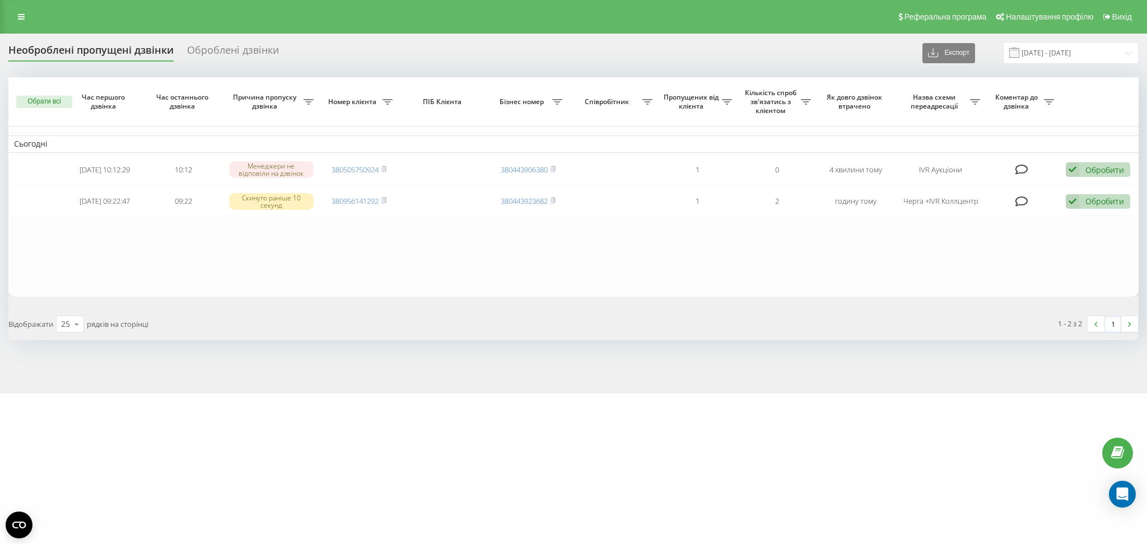
click at [528, 366] on div "Необроблені пропущені дзвінки Оброблені дзвінки Експорт .csv .xlsx [DATE] - [DA…" at bounding box center [573, 214] width 1147 height 360
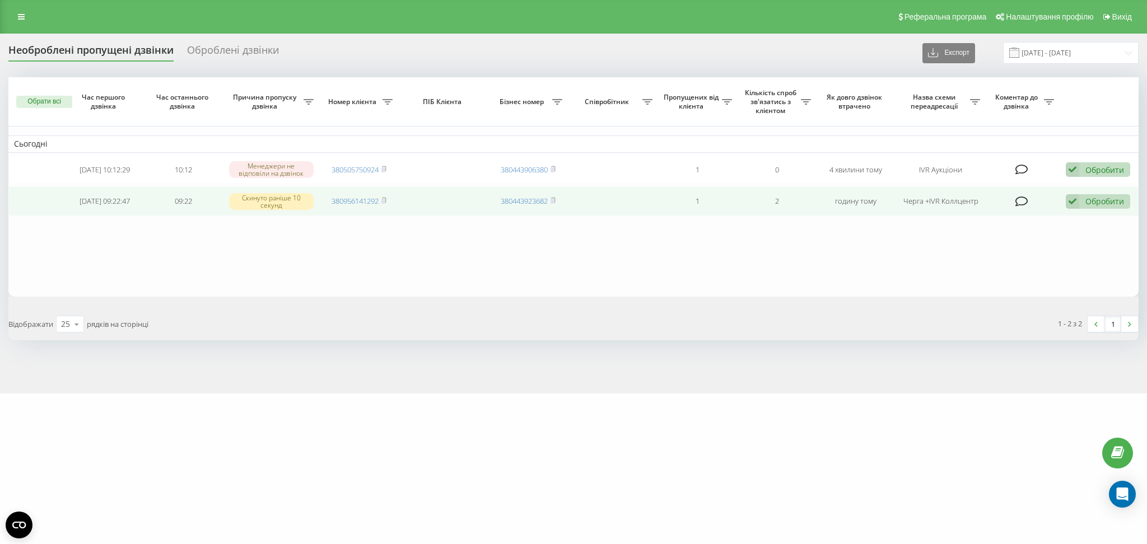
click at [1064, 201] on td "Обробити Не вдалося зв'язатися Зв'язався з клієнтом за допомогою іншого каналу …" at bounding box center [1099, 202] width 79 height 30
click at [1077, 204] on icon at bounding box center [1072, 201] width 13 height 15
click at [1009, 221] on span "Не вдалося зв'язатися" at bounding box center [972, 219] width 86 height 11
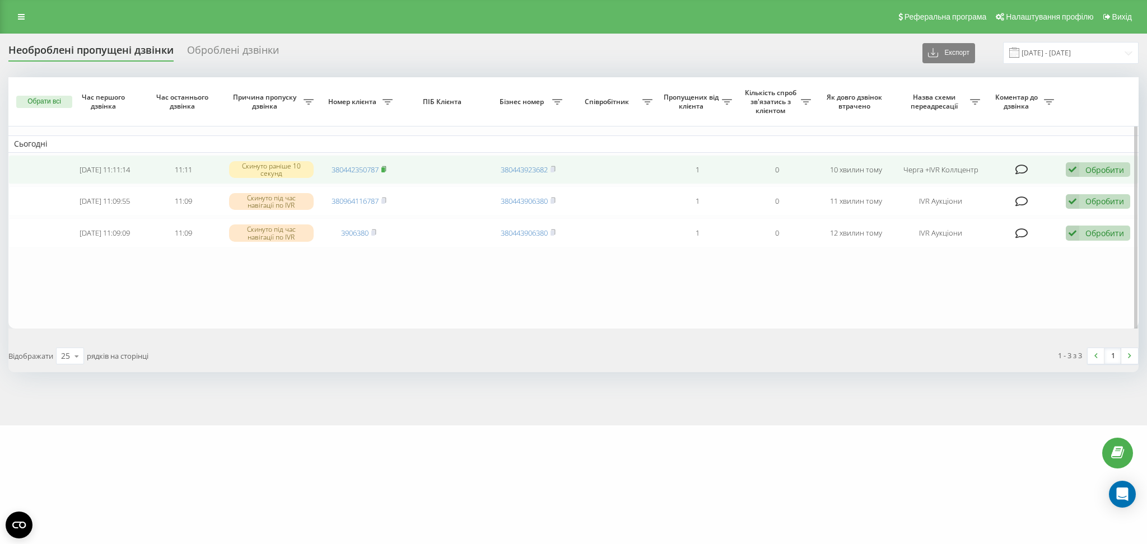
click at [384, 166] on icon at bounding box center [383, 169] width 5 height 7
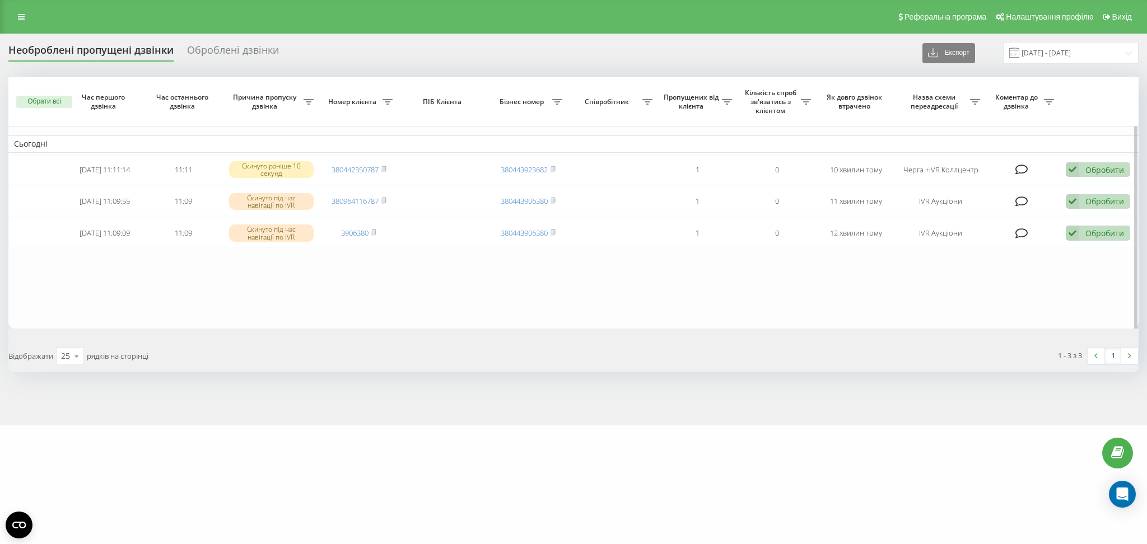
click at [389, 329] on table "Сьогодні 2025-09-22 11:11:14 11:11 Скинуто раніше 10 секунд 380442350787 380443…" at bounding box center [573, 203] width 1130 height 252
click at [249, 47] on div "Оброблені дзвінки" at bounding box center [233, 52] width 92 height 17
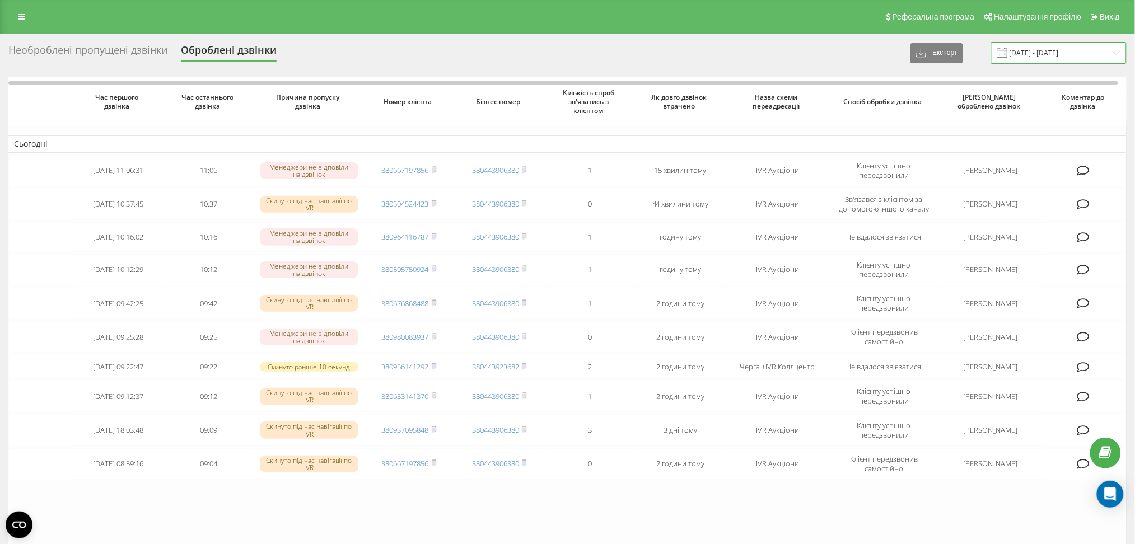
click at [1080, 52] on input "22.08.2025 - 22.09.2025" at bounding box center [1059, 53] width 136 height 22
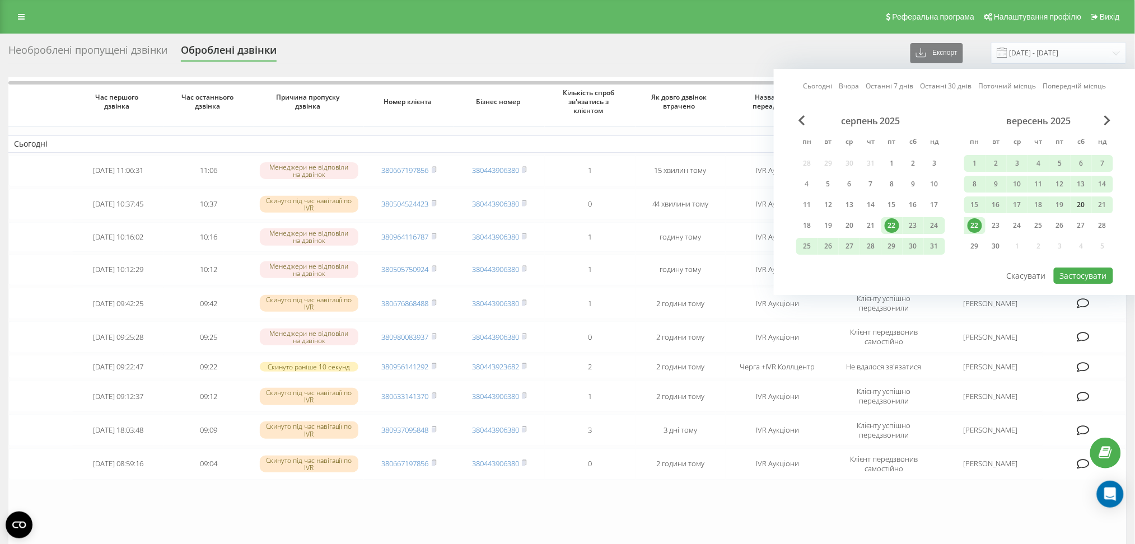
click at [1083, 206] on div "20" at bounding box center [1081, 205] width 15 height 15
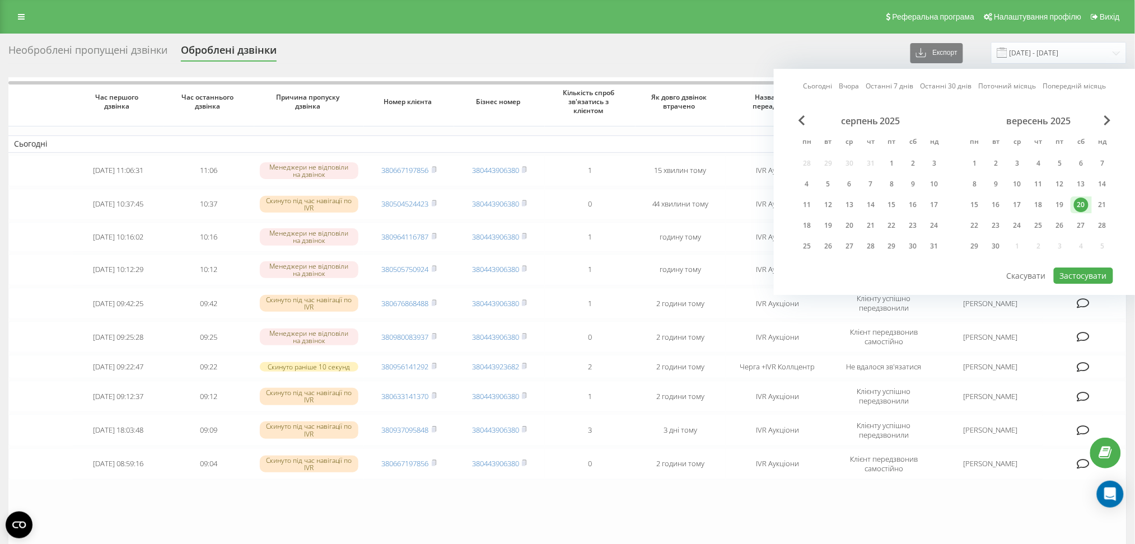
click at [1083, 206] on div "20" at bounding box center [1081, 205] width 15 height 15
click at [1083, 268] on button "Застосувати" at bounding box center [1083, 276] width 59 height 16
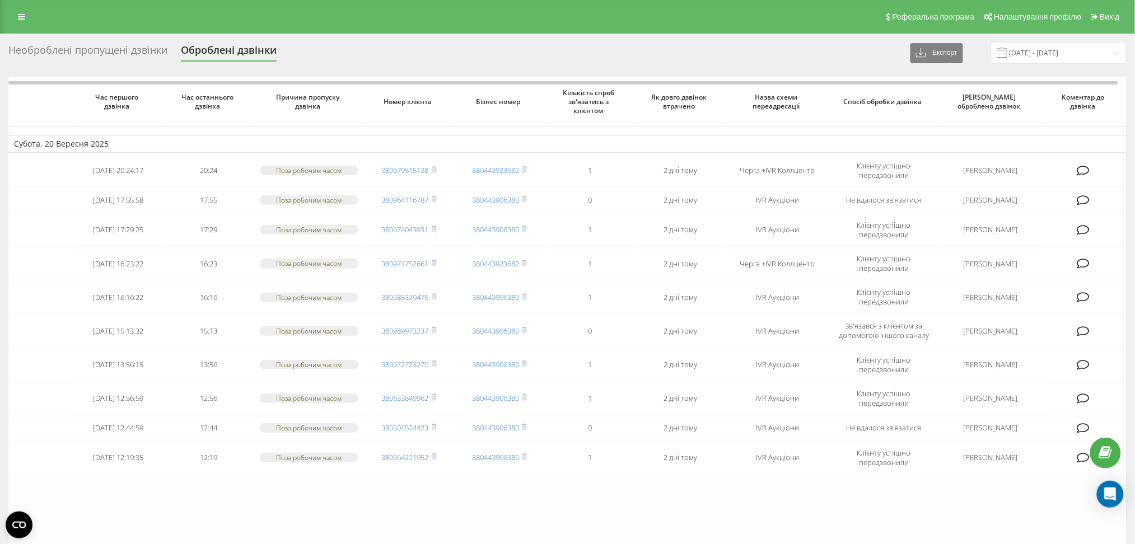
click at [920, 49] on div "Необроблені пропущені дзвінки Оброблені дзвінки Експорт .csv .xlsx 20.09.2025 -…" at bounding box center [567, 53] width 1119 height 22
click at [925, 52] on button "Експорт" at bounding box center [937, 53] width 53 height 20
click at [937, 92] on span ".xlsx" at bounding box center [928, 94] width 16 height 11
click at [1062, 43] on input "20.09.2025 - 20.09.2025" at bounding box center [1059, 53] width 136 height 22
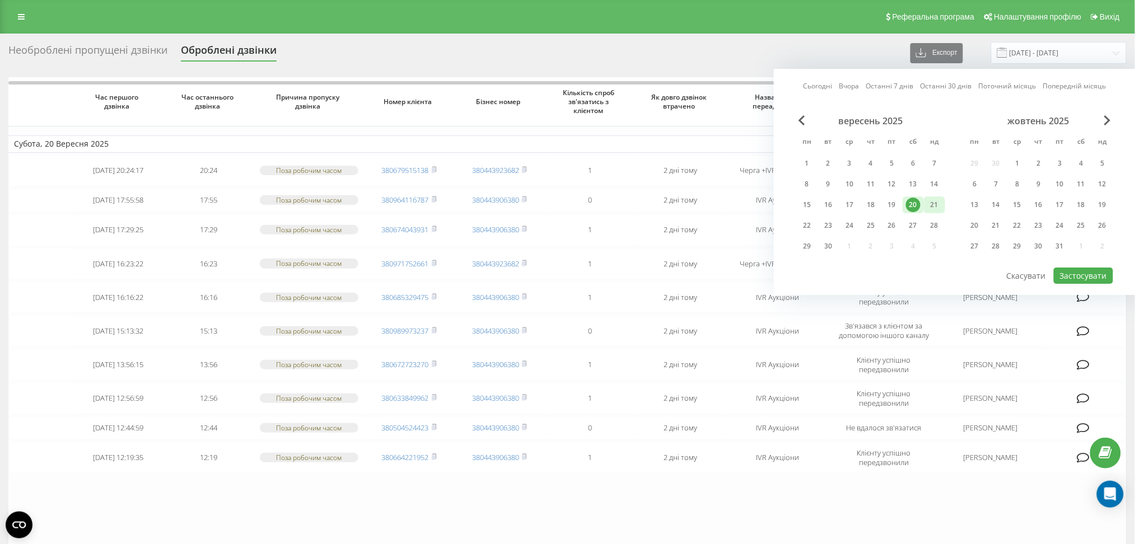
click at [933, 204] on div "21" at bounding box center [935, 205] width 15 height 15
click at [1094, 269] on button "Застосувати" at bounding box center [1083, 276] width 59 height 16
type input "21.09.2025 - 21.09.2025"
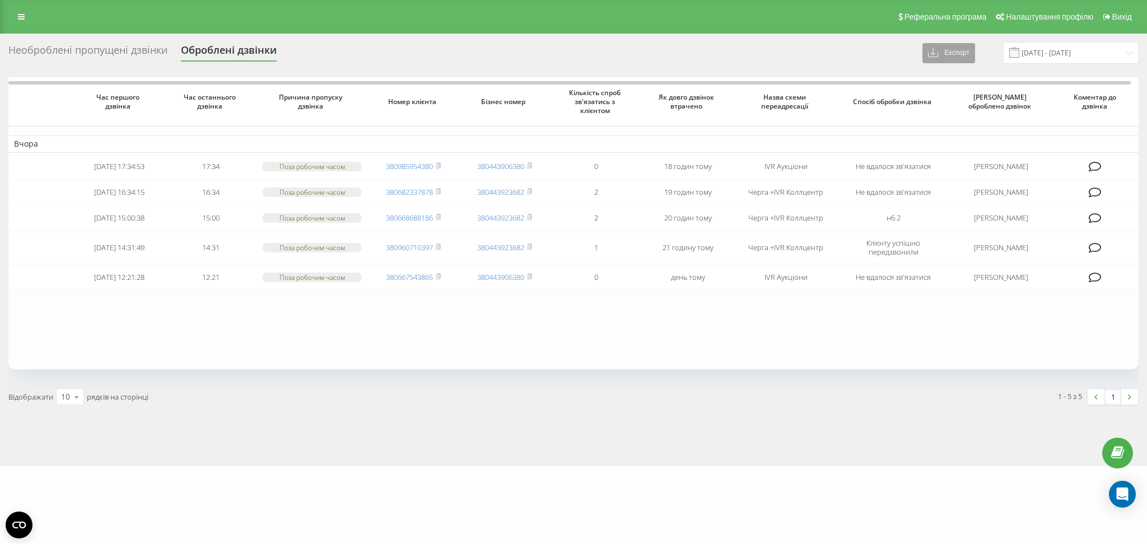
click at [955, 52] on button "Експорт" at bounding box center [949, 53] width 53 height 20
click at [948, 89] on span ".xlsx" at bounding box center [940, 94] width 16 height 11
click at [113, 44] on div "Необроблені пропущені дзвінки" at bounding box center [87, 52] width 159 height 17
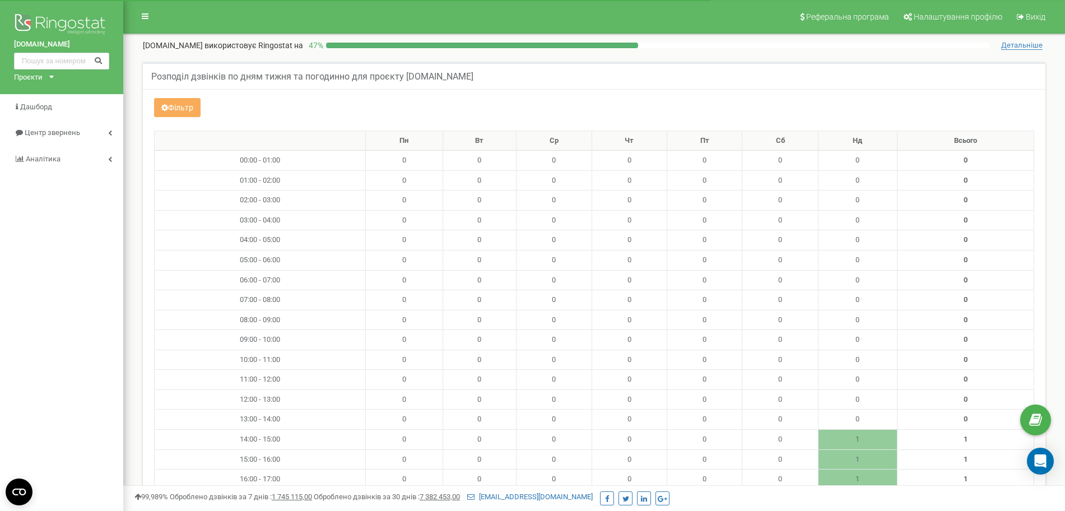
click at [90, 167] on link "Аналiтика" at bounding box center [61, 159] width 123 height 26
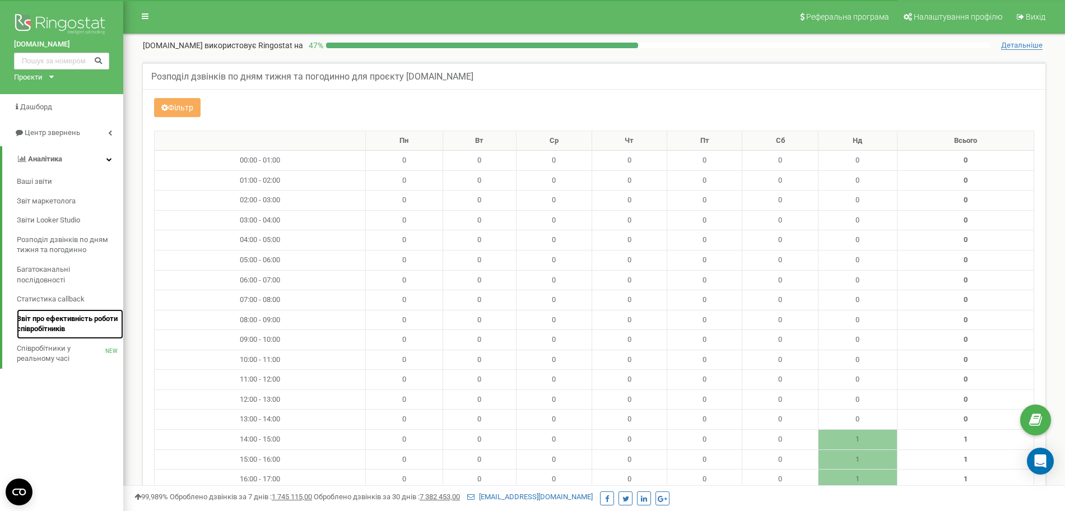
click at [59, 324] on span "Звіт про ефективність роботи співробітників" at bounding box center [67, 324] width 101 height 21
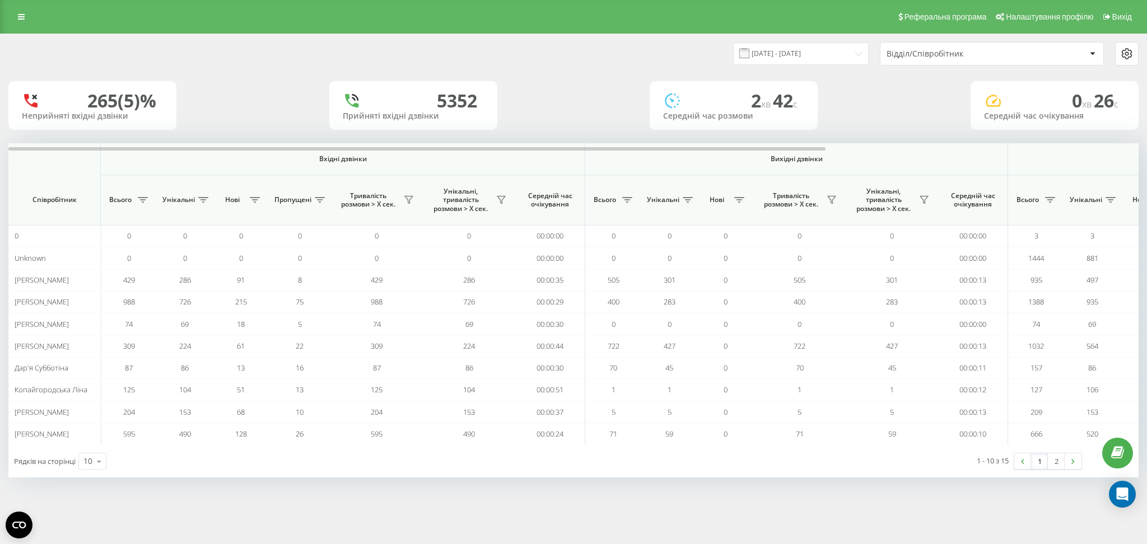
click at [913, 52] on div "Відділ/Співробітник" at bounding box center [954, 54] width 134 height 10
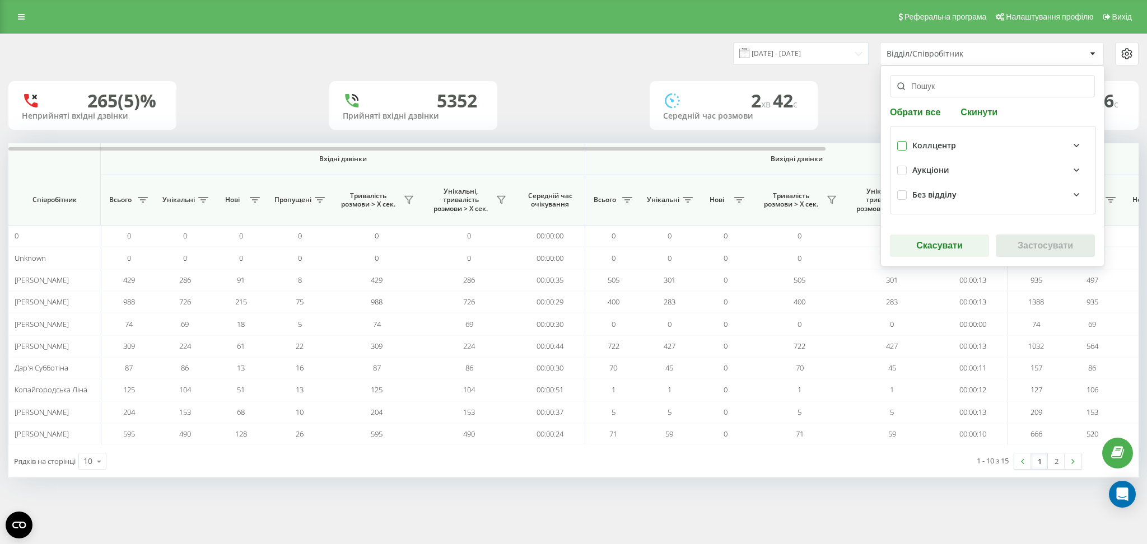
click at [902, 141] on label at bounding box center [902, 141] width 10 height 0
checkbox input "true"
click at [1035, 244] on button "Застосувати" at bounding box center [1045, 246] width 99 height 22
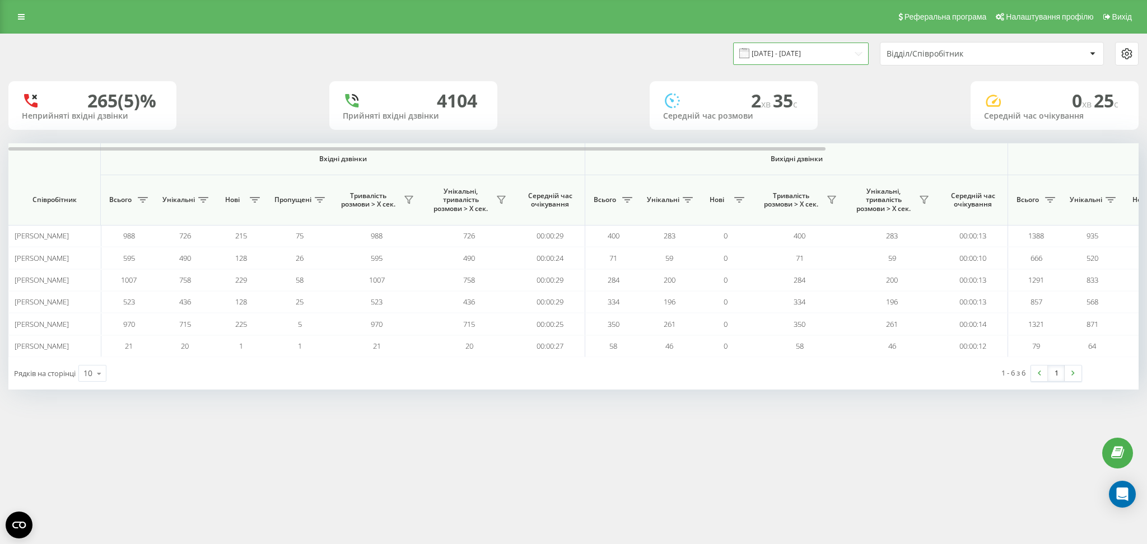
click at [820, 52] on input "[DATE] - [DATE]" at bounding box center [801, 54] width 136 height 22
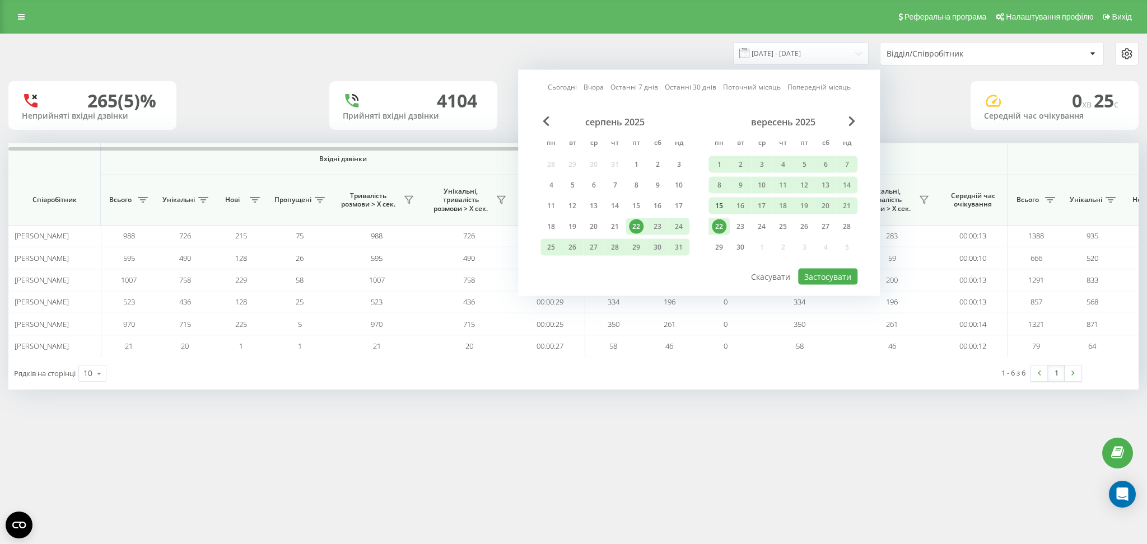
click at [716, 202] on div "15" at bounding box center [719, 206] width 15 height 15
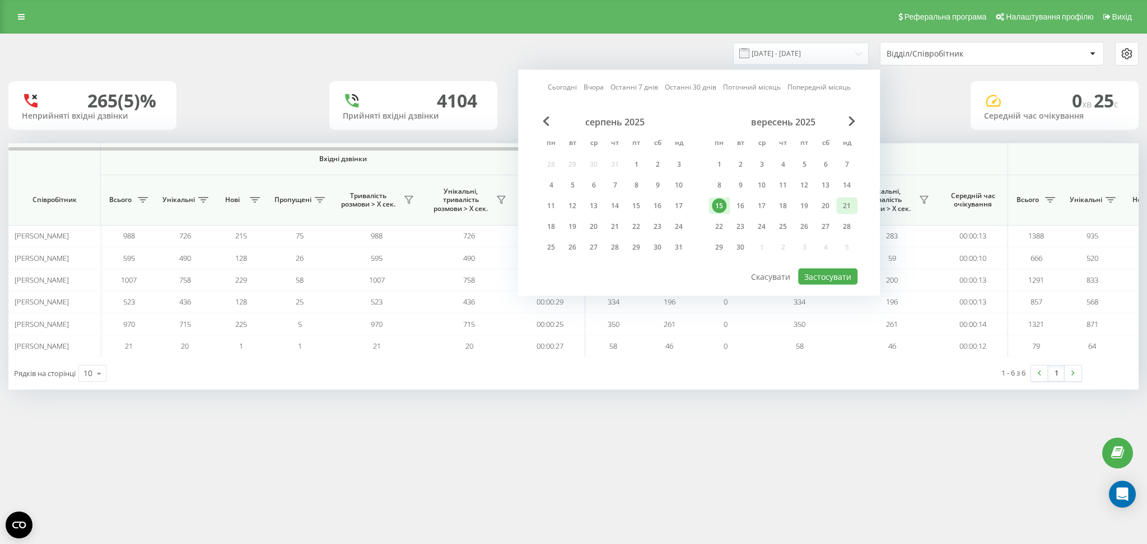
click at [850, 203] on div "21" at bounding box center [847, 206] width 15 height 15
click at [839, 282] on button "Застосувати" at bounding box center [827, 277] width 59 height 16
type input "15.09.2025 - 21.09.2025"
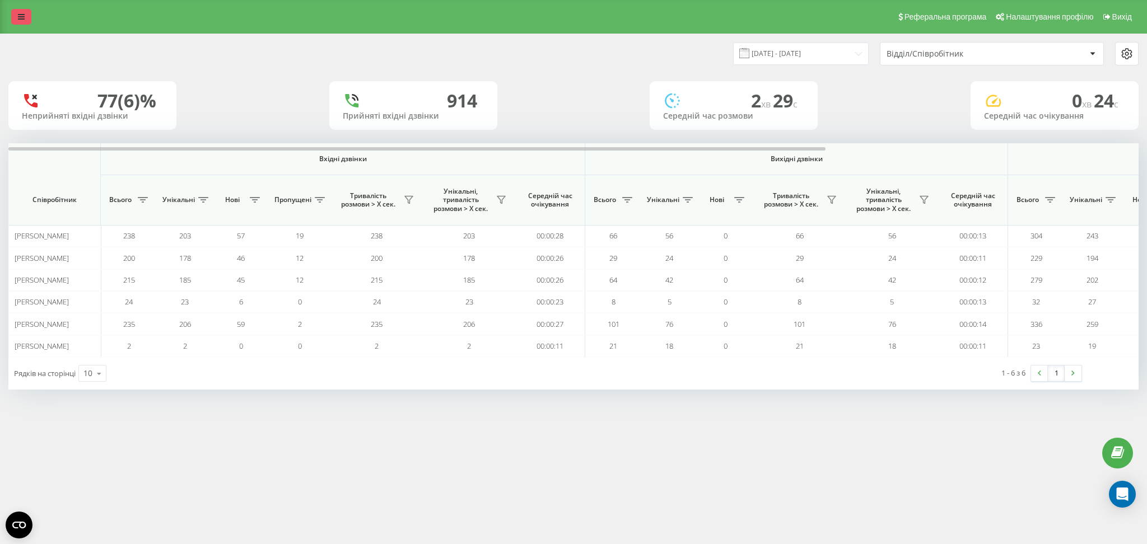
click at [25, 16] on link at bounding box center [21, 17] width 20 height 16
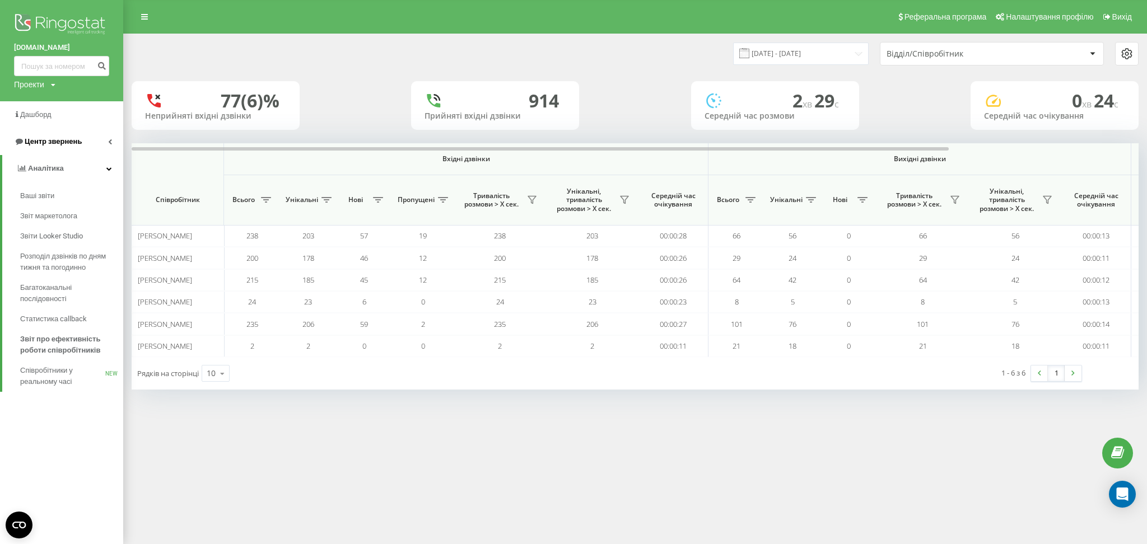
click at [66, 136] on link "Центр звернень" at bounding box center [61, 141] width 123 height 27
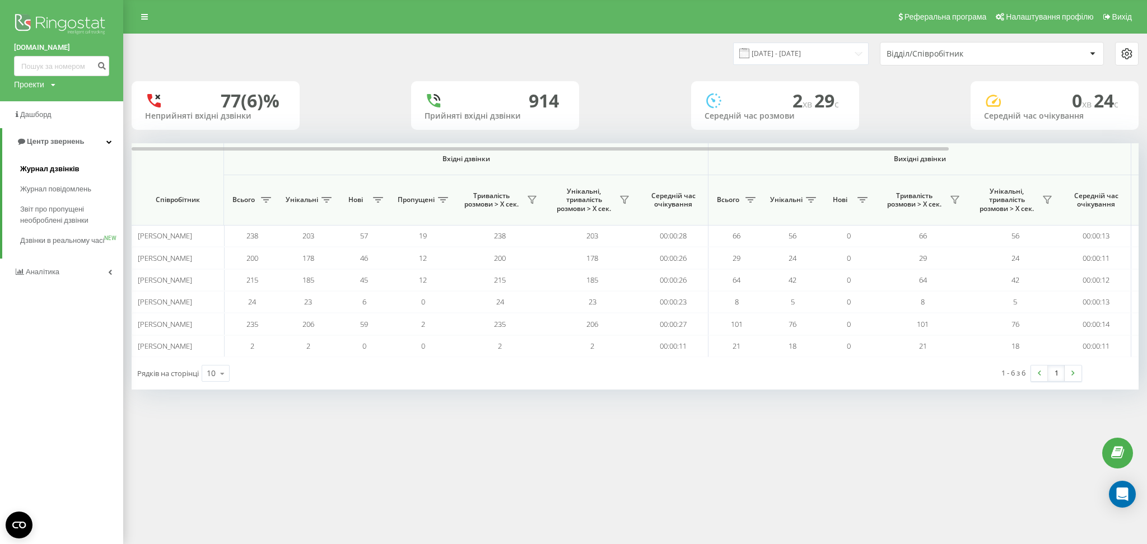
click at [67, 169] on span "Журнал дзвінків" at bounding box center [49, 169] width 59 height 11
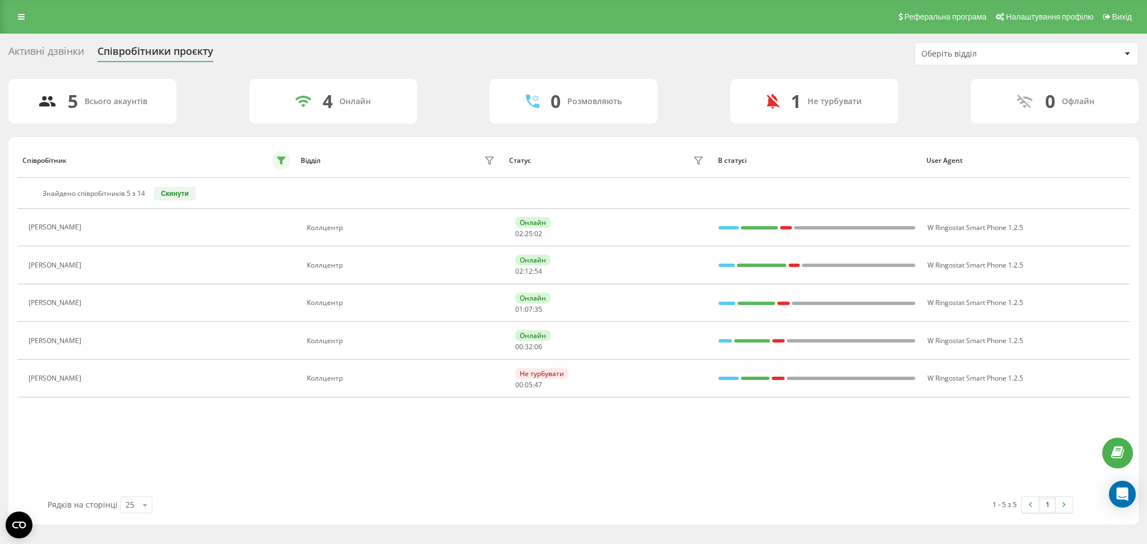
click at [281, 160] on icon at bounding box center [281, 160] width 8 height 7
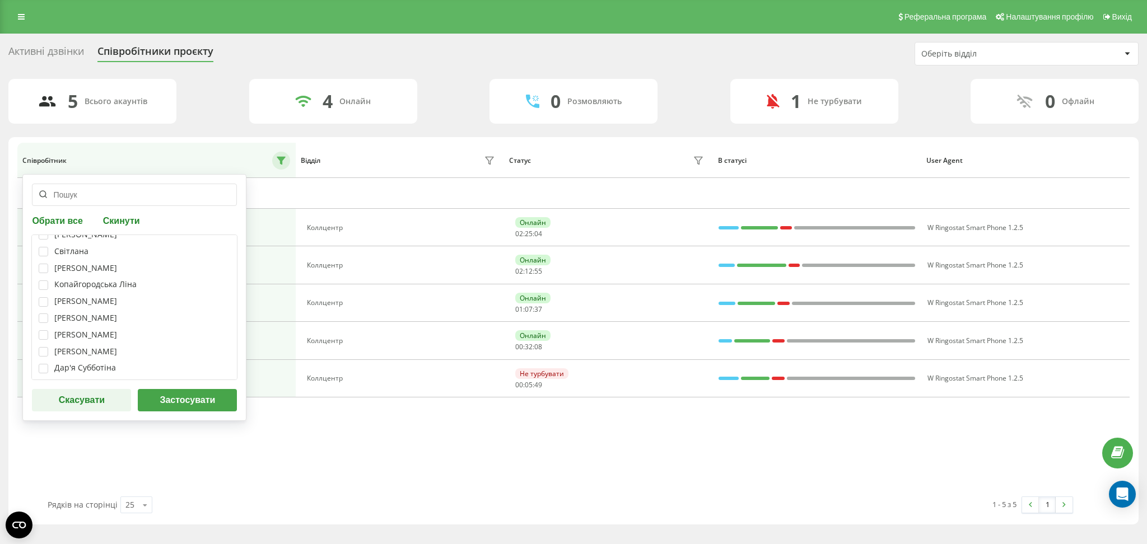
scroll to position [106, 0]
click at [40, 364] on label at bounding box center [44, 364] width 10 height 0
checkbox input "true"
click at [192, 407] on button "Застосувати" at bounding box center [187, 400] width 99 height 22
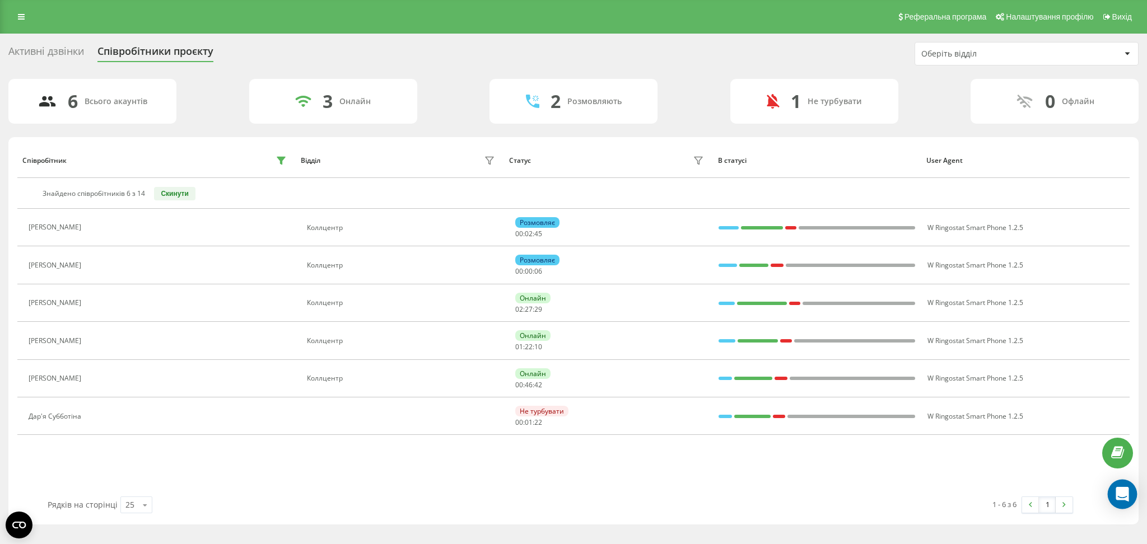
click at [1116, 494] on icon "Open Intercom Messenger" at bounding box center [1122, 494] width 15 height 15
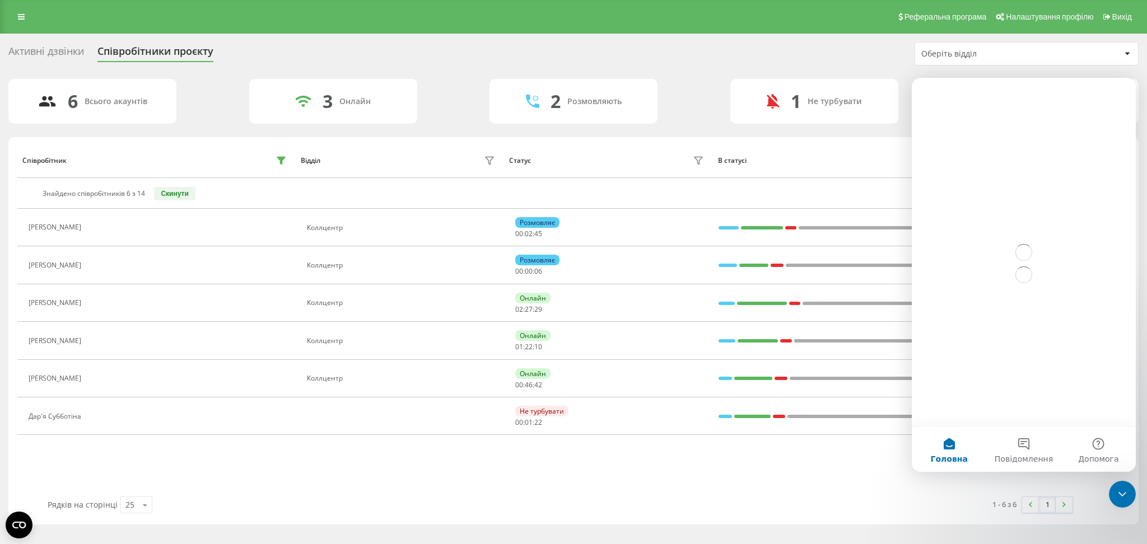
scroll to position [0, 0]
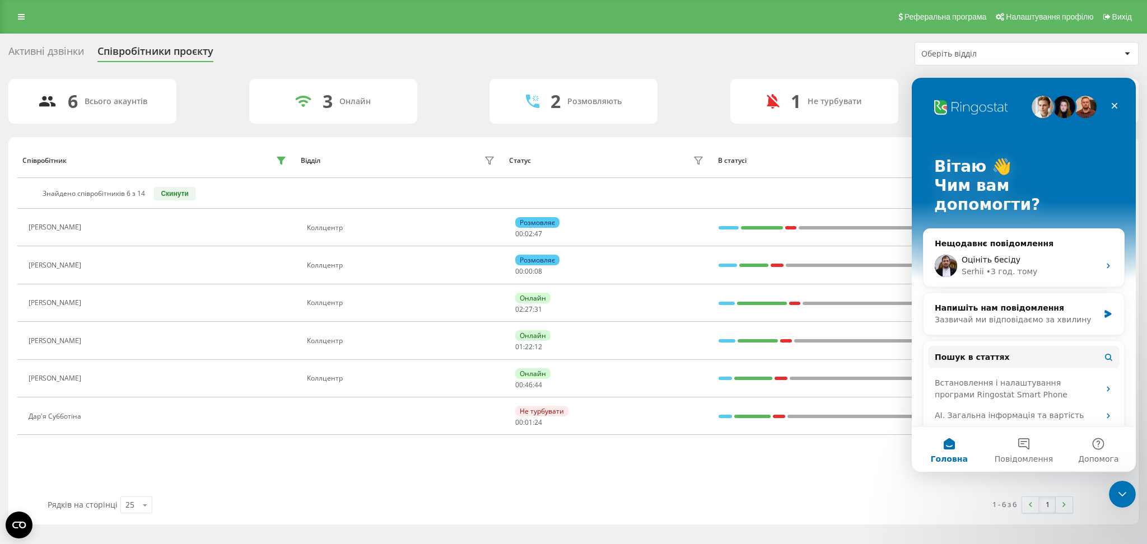
click at [812, 496] on div "1 - 6 з 6 1" at bounding box center [821, 505] width 521 height 32
click at [1116, 483] on div "Закрити програму для спілкування Intercom" at bounding box center [1120, 492] width 27 height 27
